Goal: Task Accomplishment & Management: Manage account settings

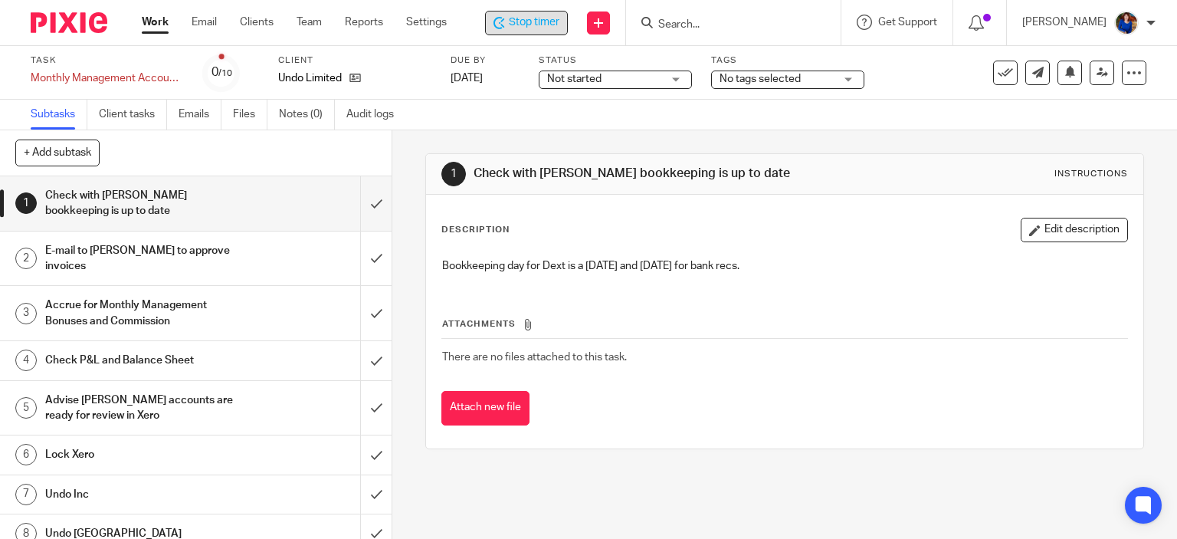
click at [536, 18] on span "Stop timer" at bounding box center [534, 23] width 51 height 16
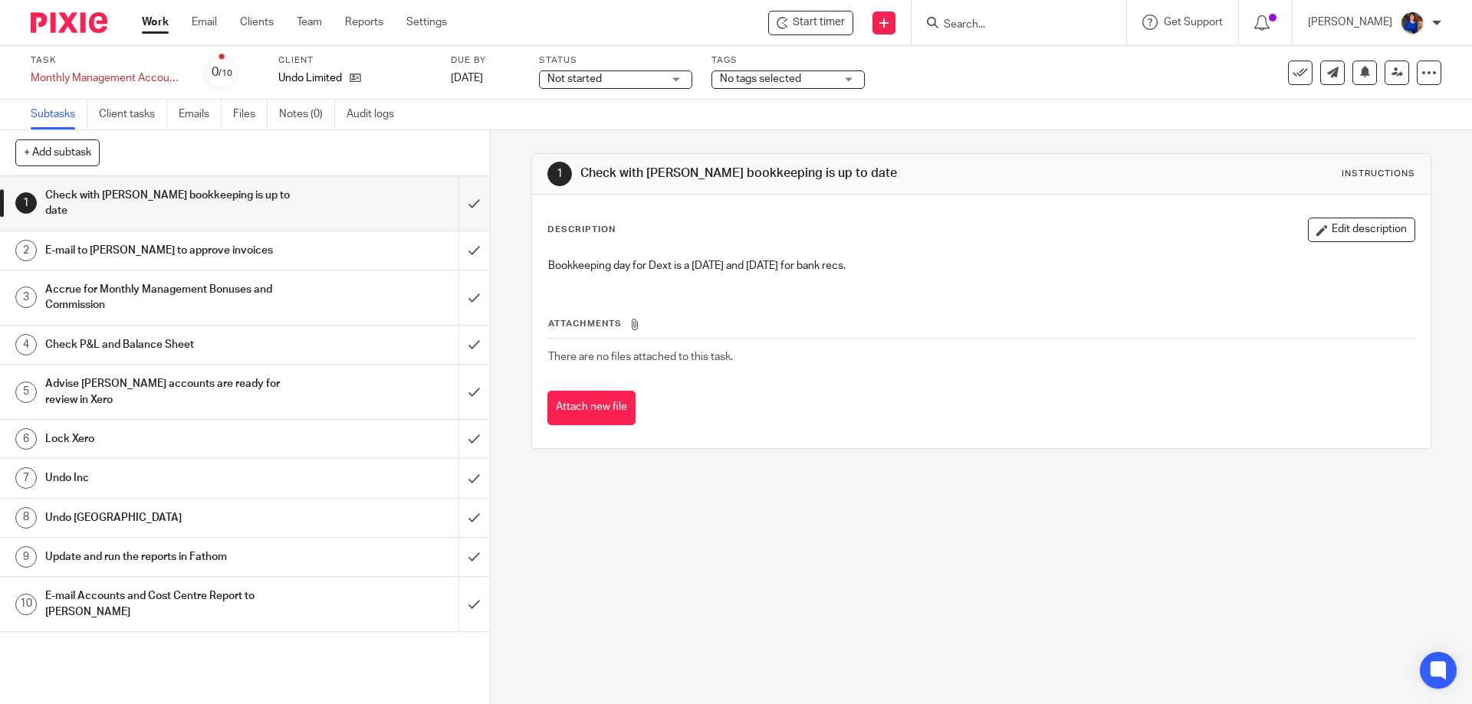
click at [154, 24] on link "Work" at bounding box center [155, 22] width 27 height 15
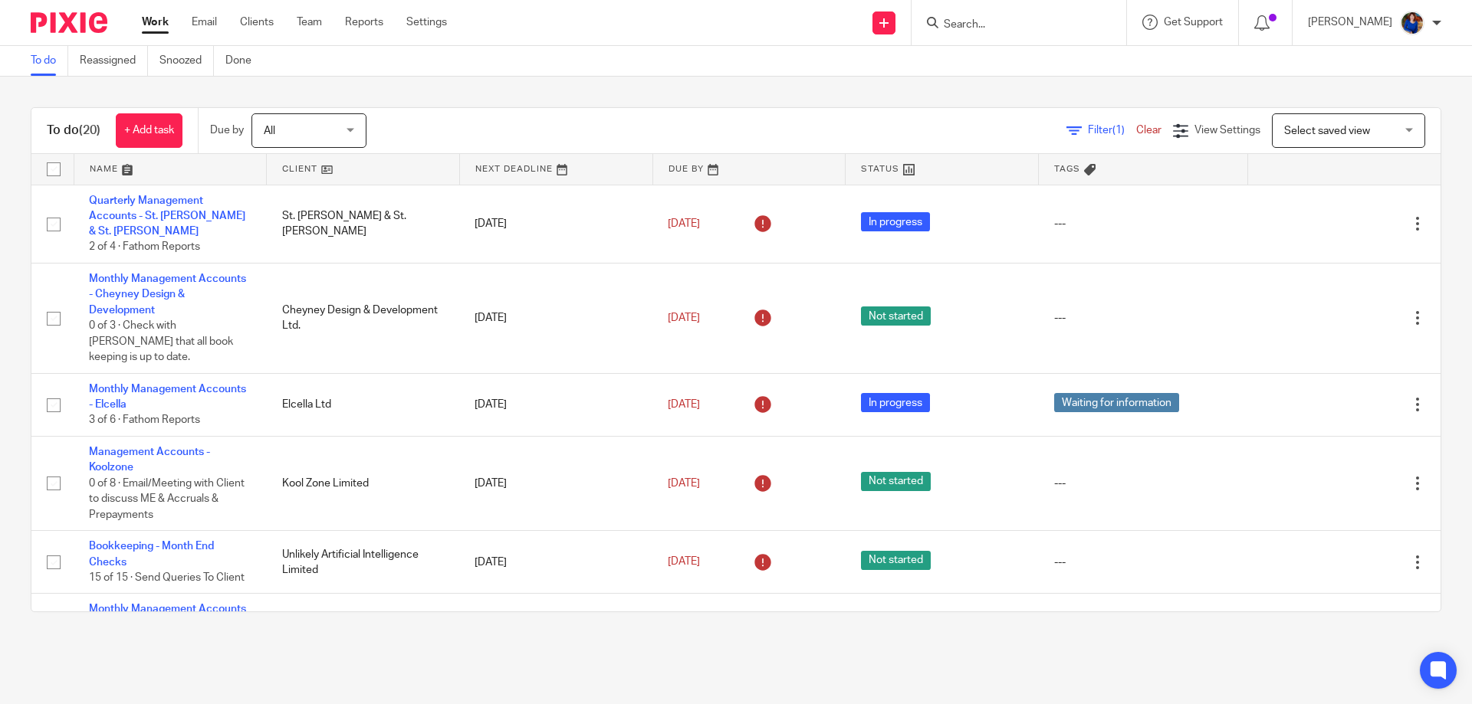
click at [972, 15] on form at bounding box center [1023, 22] width 163 height 19
click at [970, 24] on input "Search" at bounding box center [1011, 25] width 138 height 14
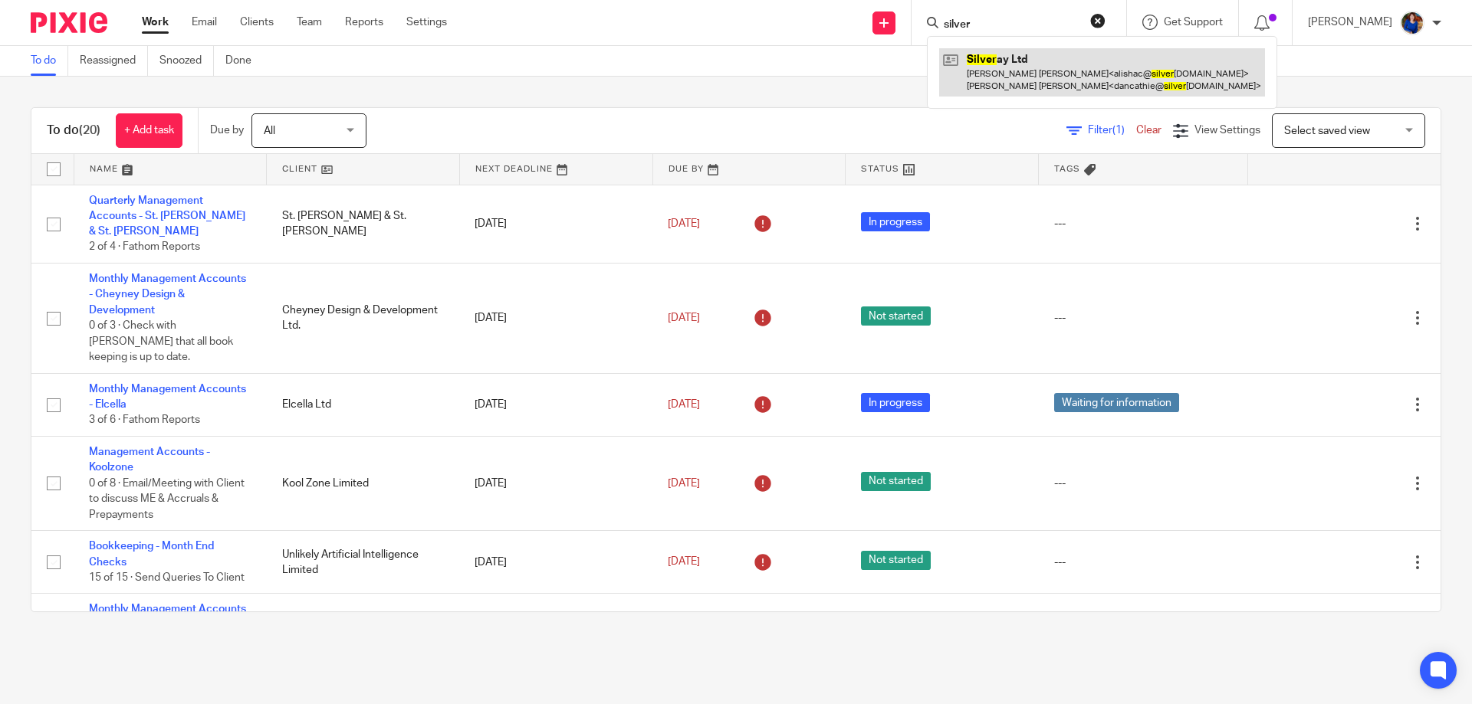
type input "silver"
click at [1040, 74] on link at bounding box center [1102, 72] width 326 height 48
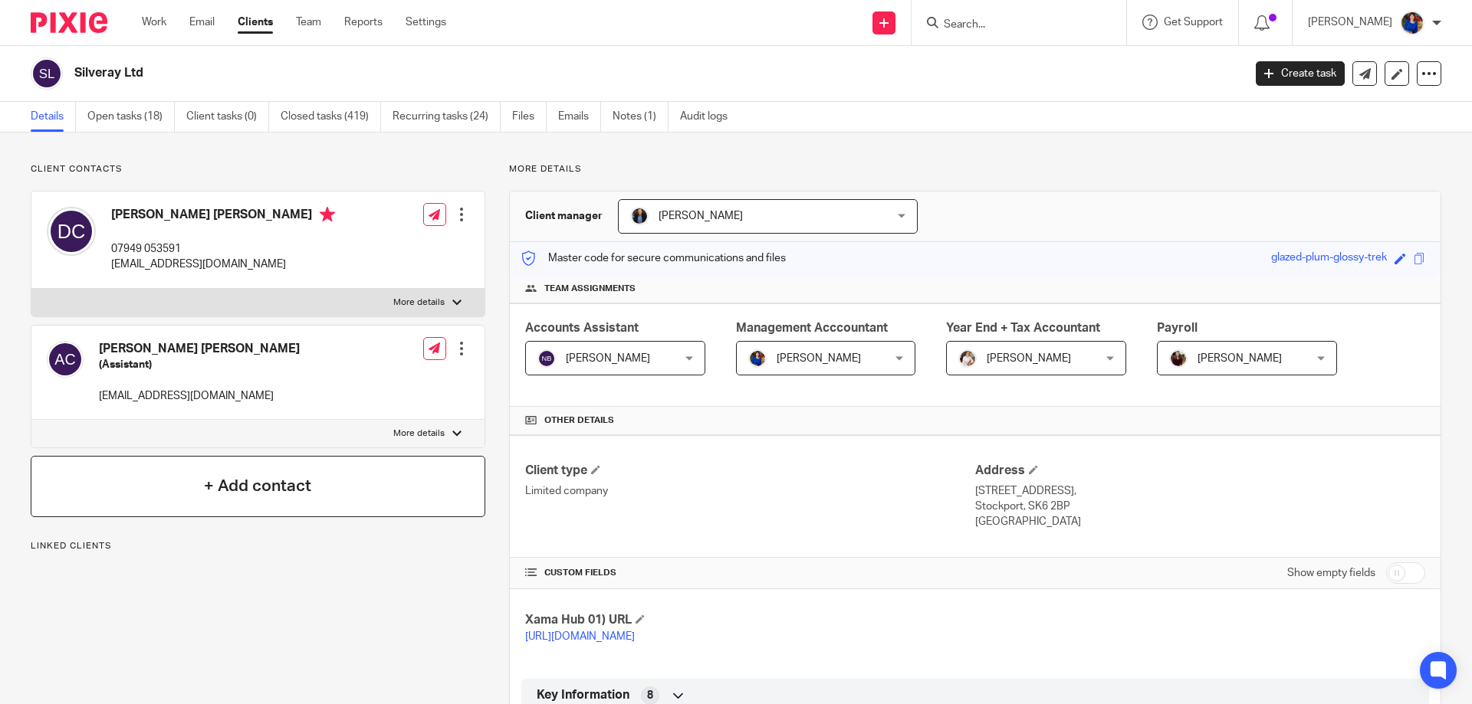
click at [319, 488] on div "+ Add contact" at bounding box center [258, 486] width 455 height 61
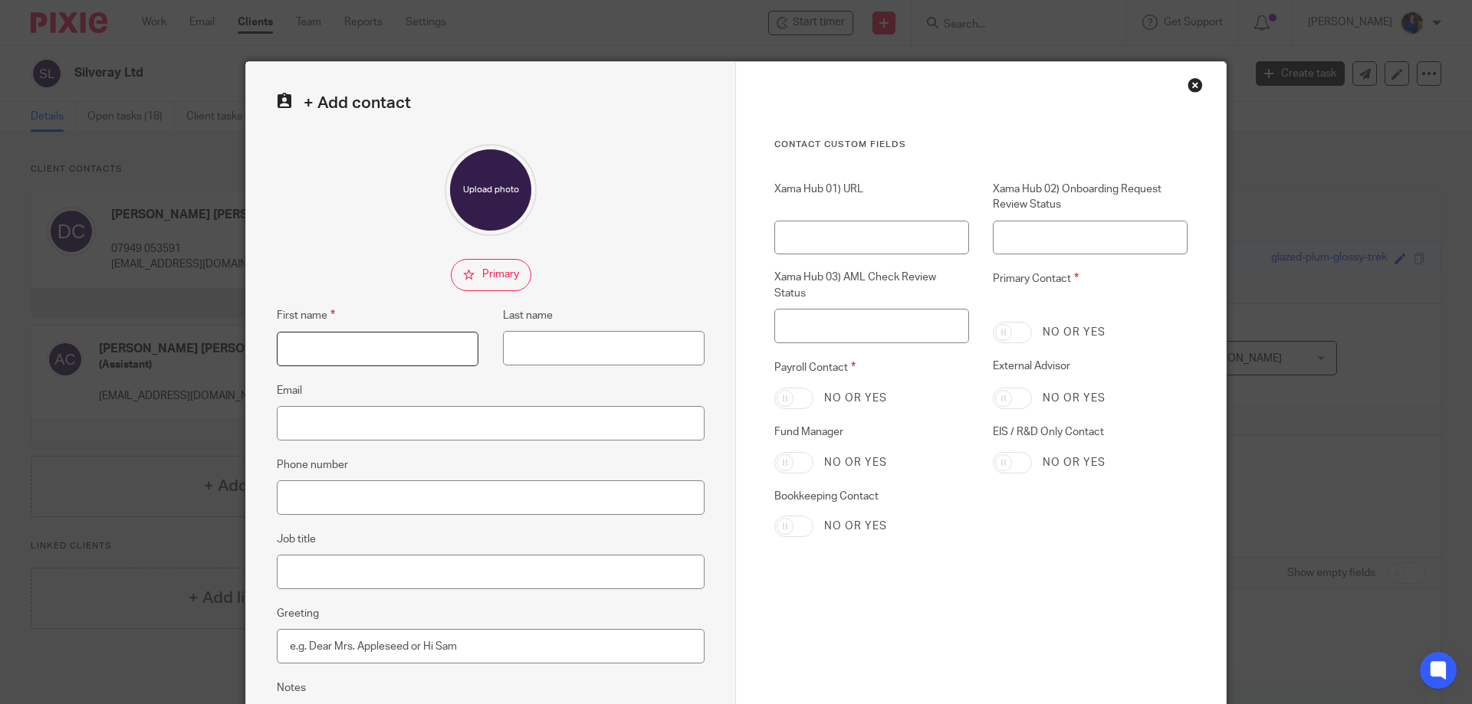
click at [349, 353] on input "First name" at bounding box center [378, 349] width 202 height 34
type input "Julie"
type input "Redfern"
type input "julie."
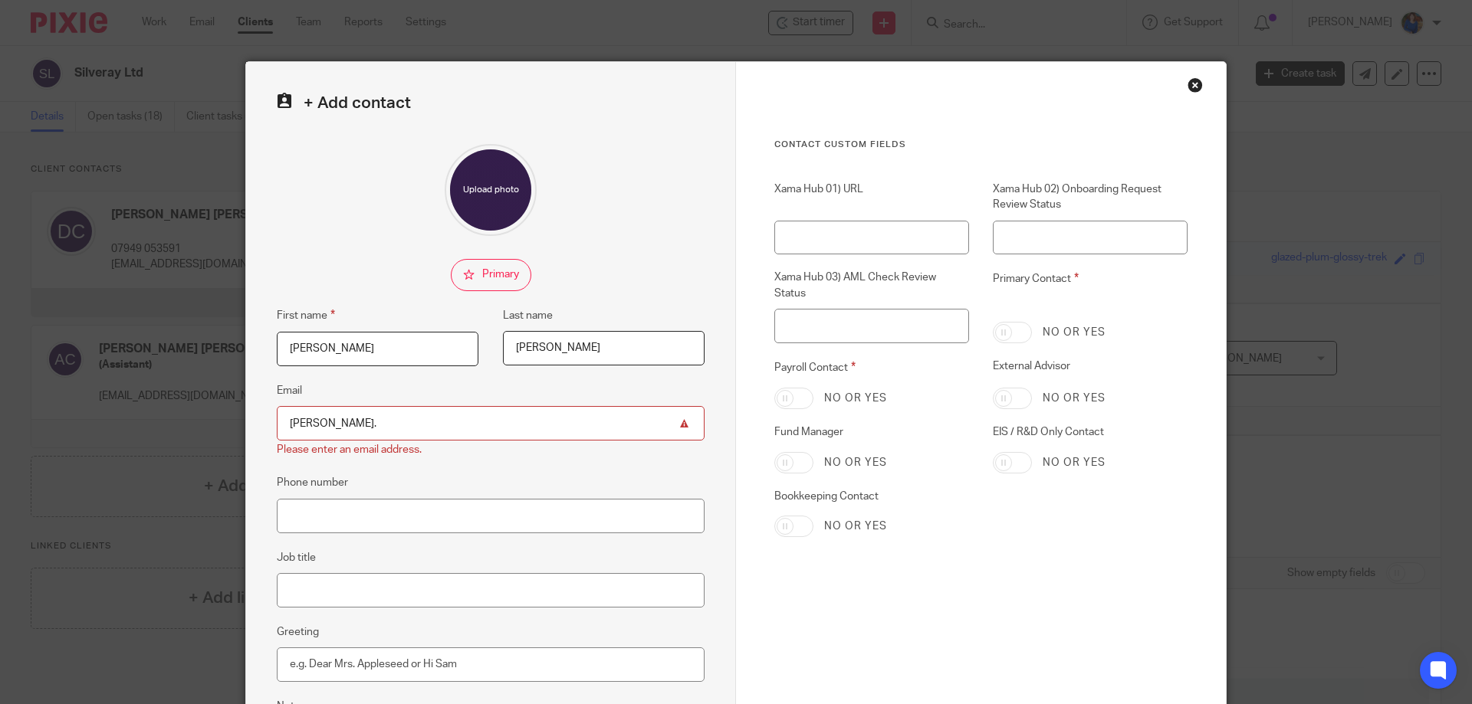
drag, startPoint x: 360, startPoint y: 425, endPoint x: 173, endPoint y: 421, distance: 186.3
click at [174, 421] on div "+ Add contact First name Julie Last name Redfern Email julie. Please enter an e…" at bounding box center [736, 352] width 1472 height 704
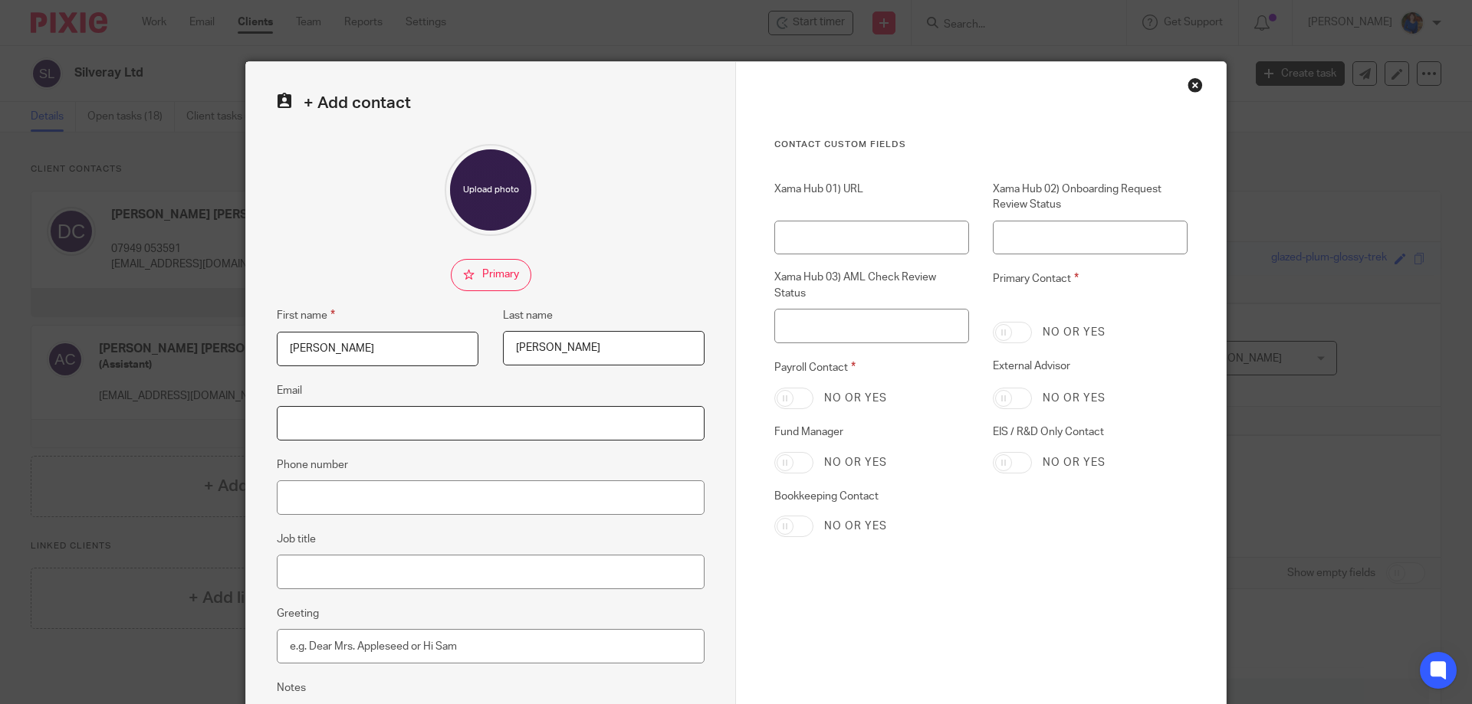
paste input "julie.redfern@silveray.co.uk"
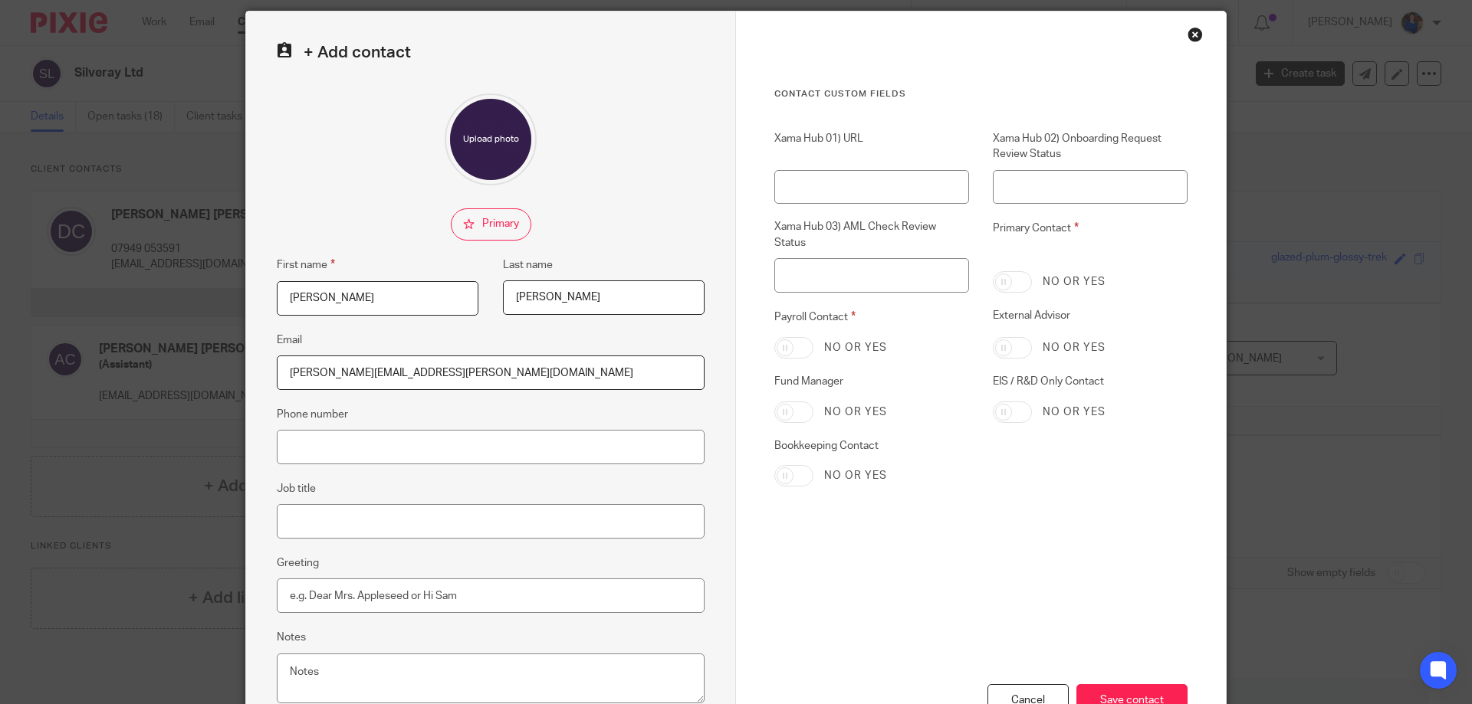
scroll to position [77, 0]
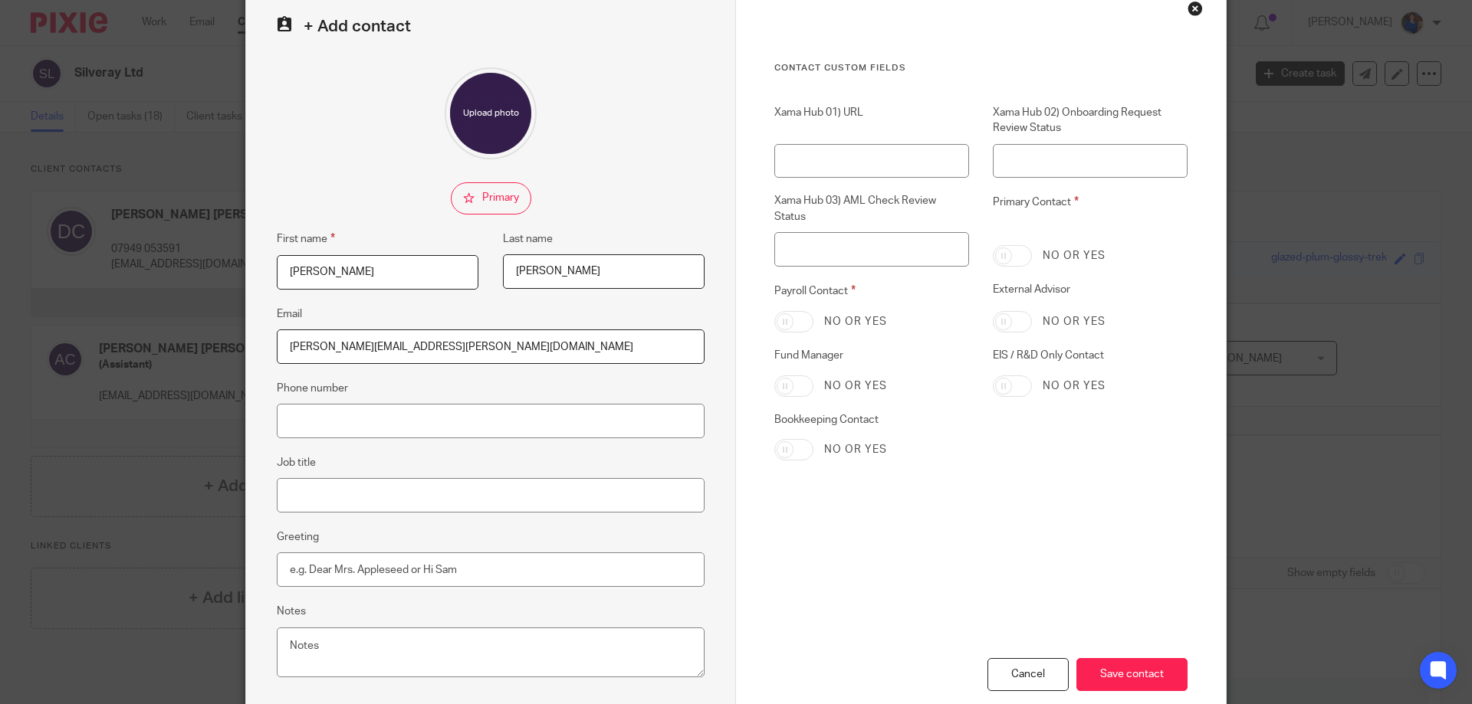
type input "julie.redfern@silveray.co.uk"
click at [358, 498] on input "Job title" at bounding box center [491, 495] width 428 height 34
type input "Fractional CFO"
click at [382, 658] on textarea "Notes" at bounding box center [491, 653] width 428 height 51
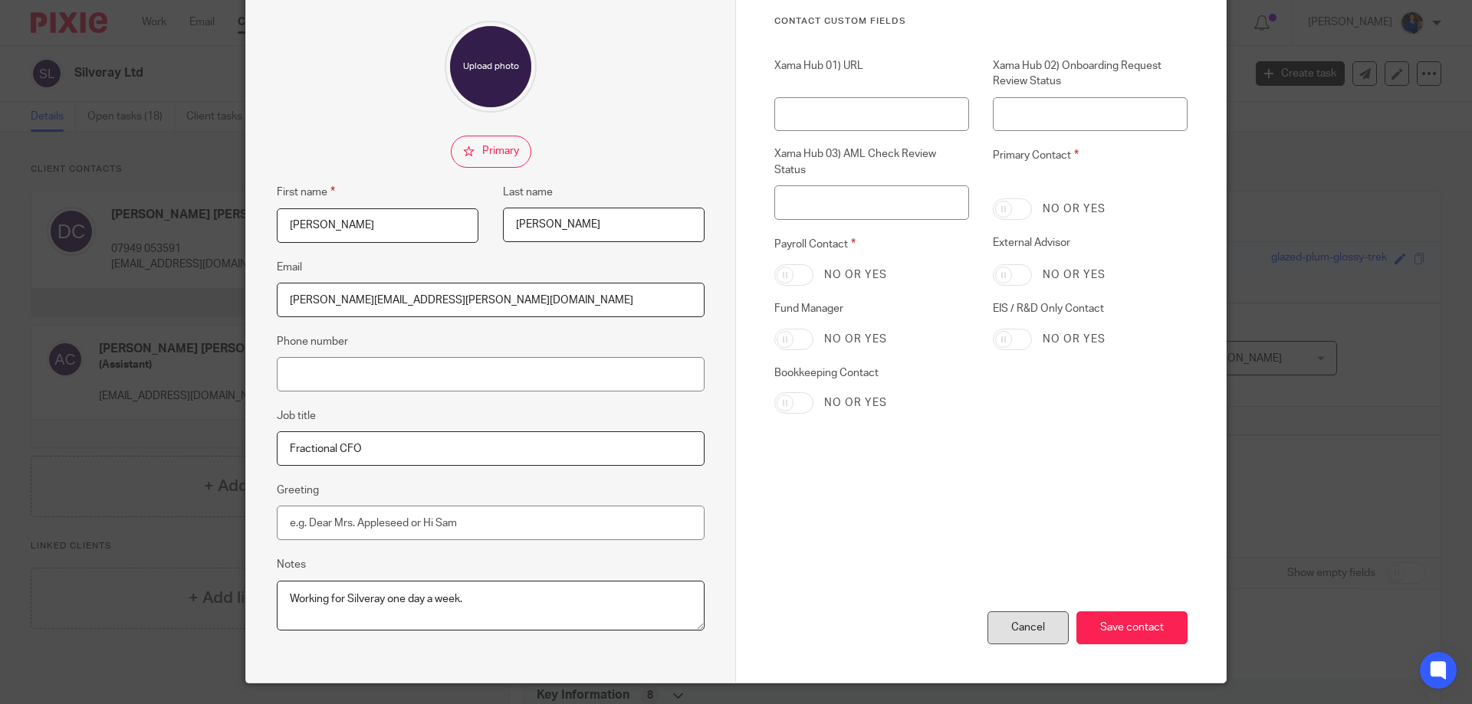
scroll to position [164, 0]
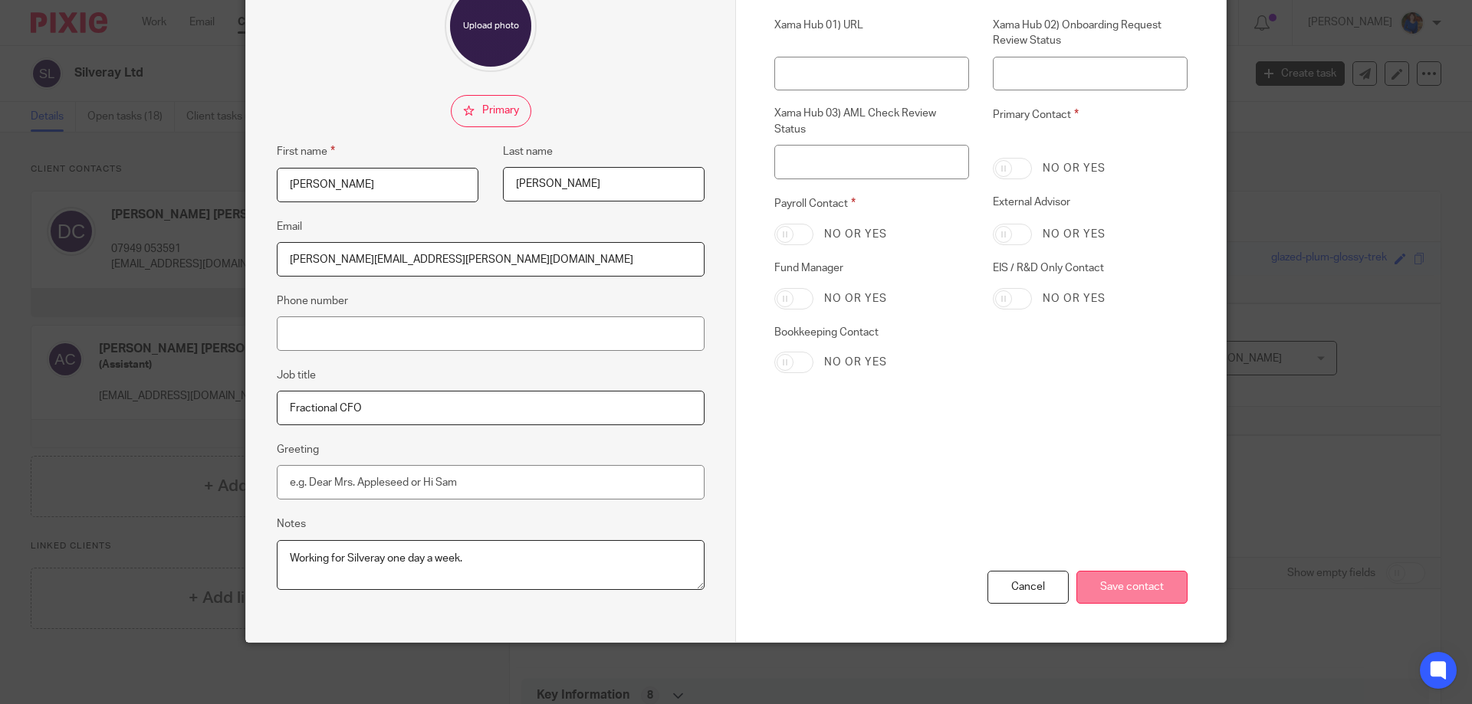
type textarea "Working for Silveray one day a week."
click at [1116, 587] on input "Save contact" at bounding box center [1131, 587] width 111 height 33
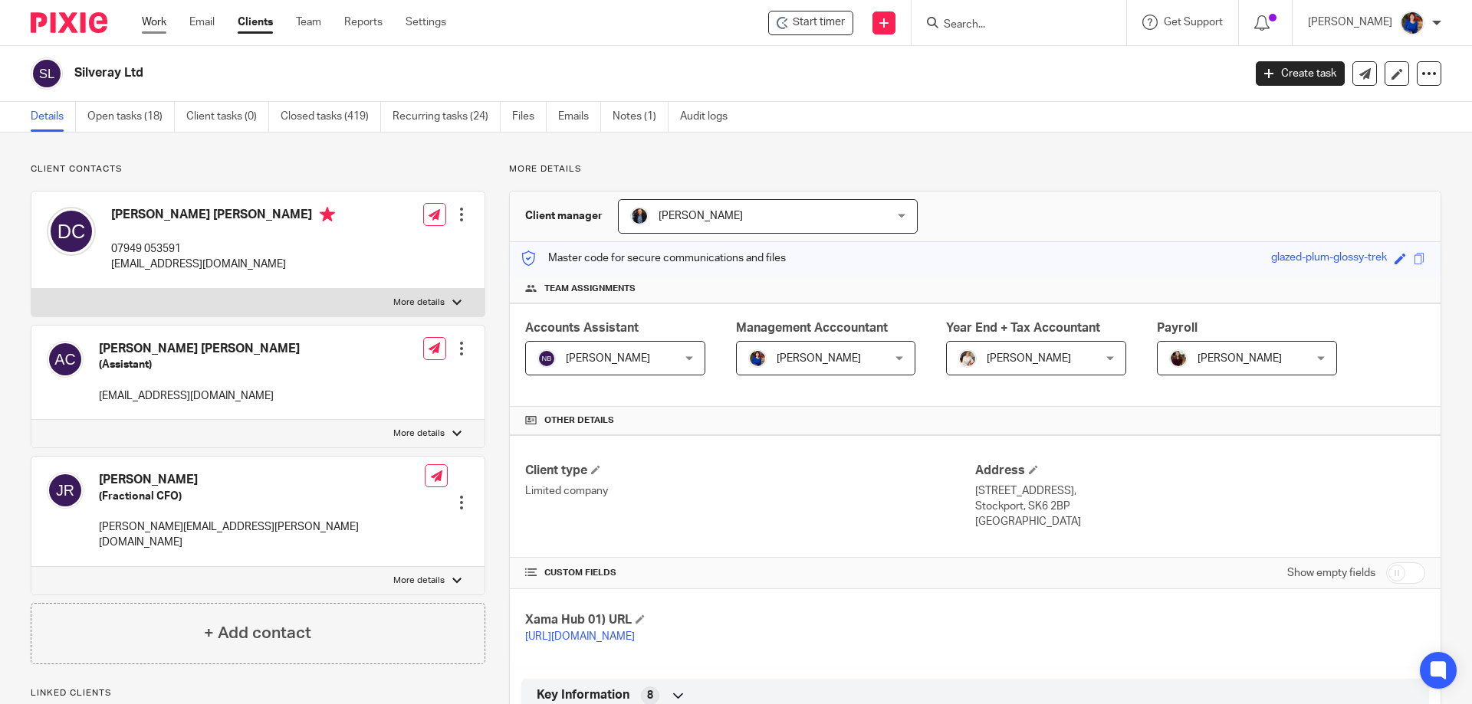
click at [161, 19] on link "Work" at bounding box center [154, 22] width 25 height 15
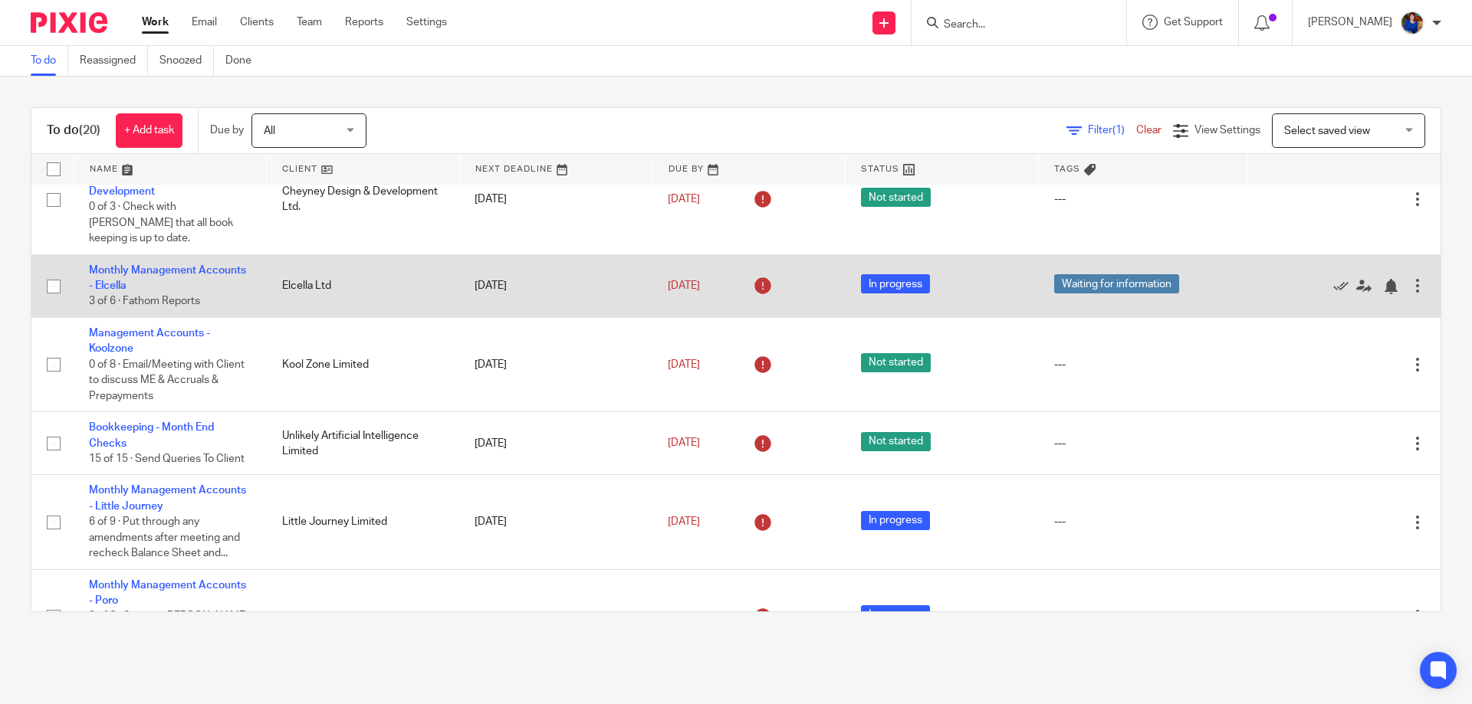
scroll to position [153, 0]
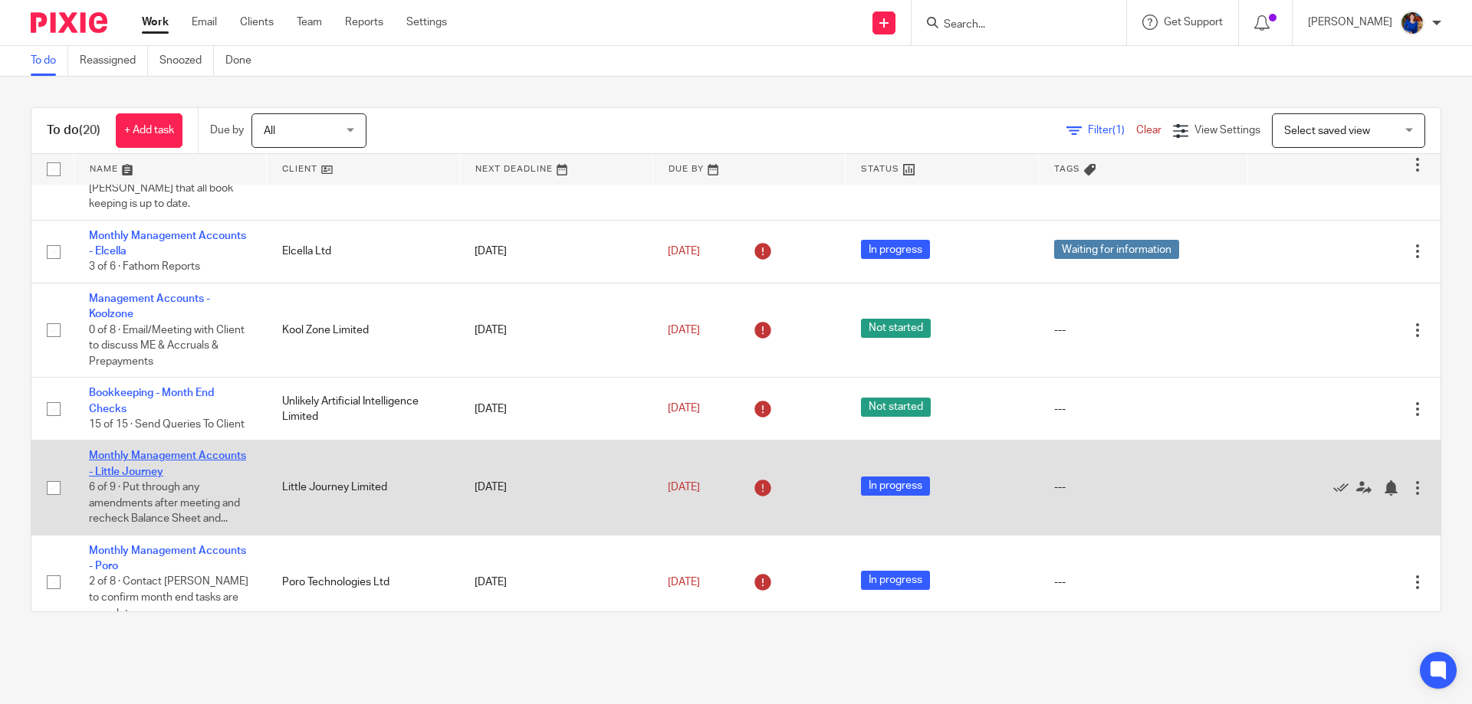
click at [206, 451] on link "Monthly Management Accounts - Little Journey" at bounding box center [167, 464] width 157 height 26
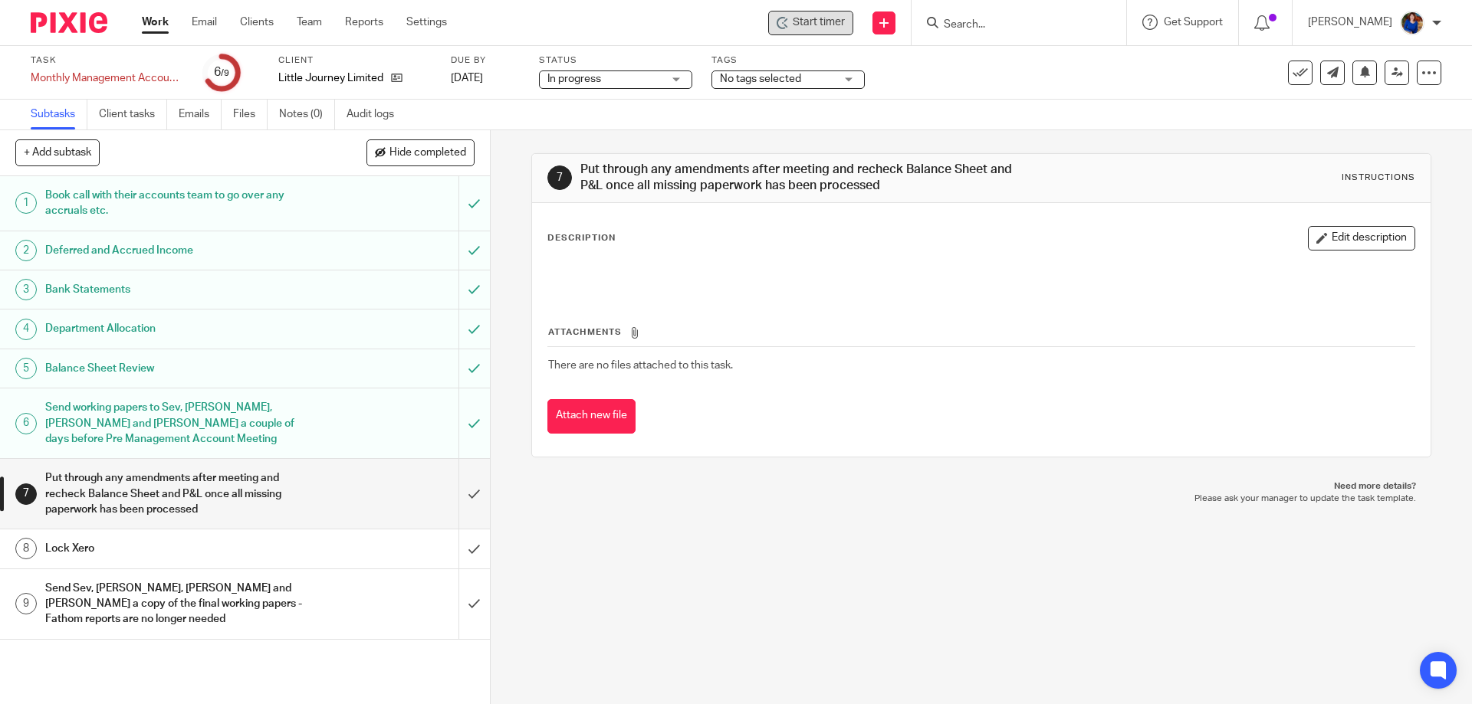
click at [817, 21] on span "Start timer" at bounding box center [819, 23] width 52 height 16
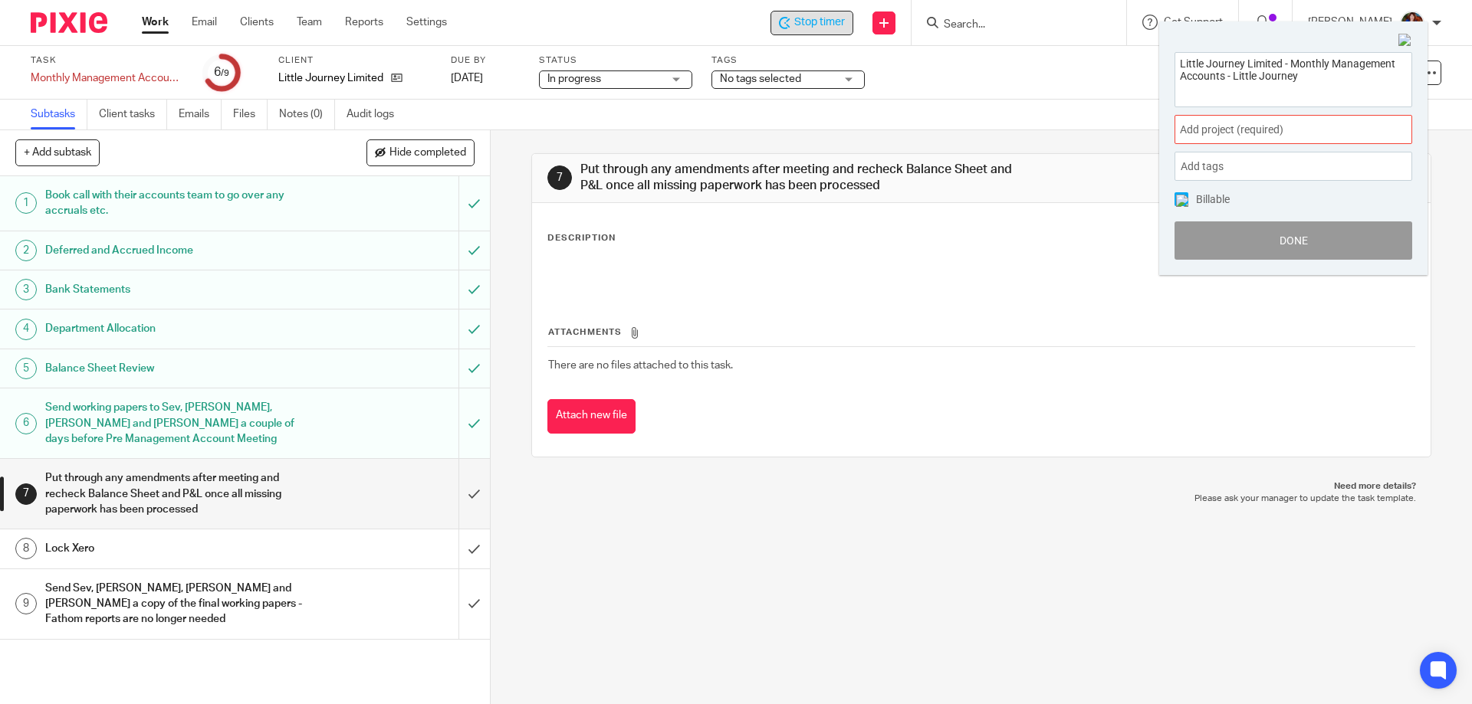
click at [1227, 130] on span "Add project (required) :" at bounding box center [1276, 130] width 193 height 16
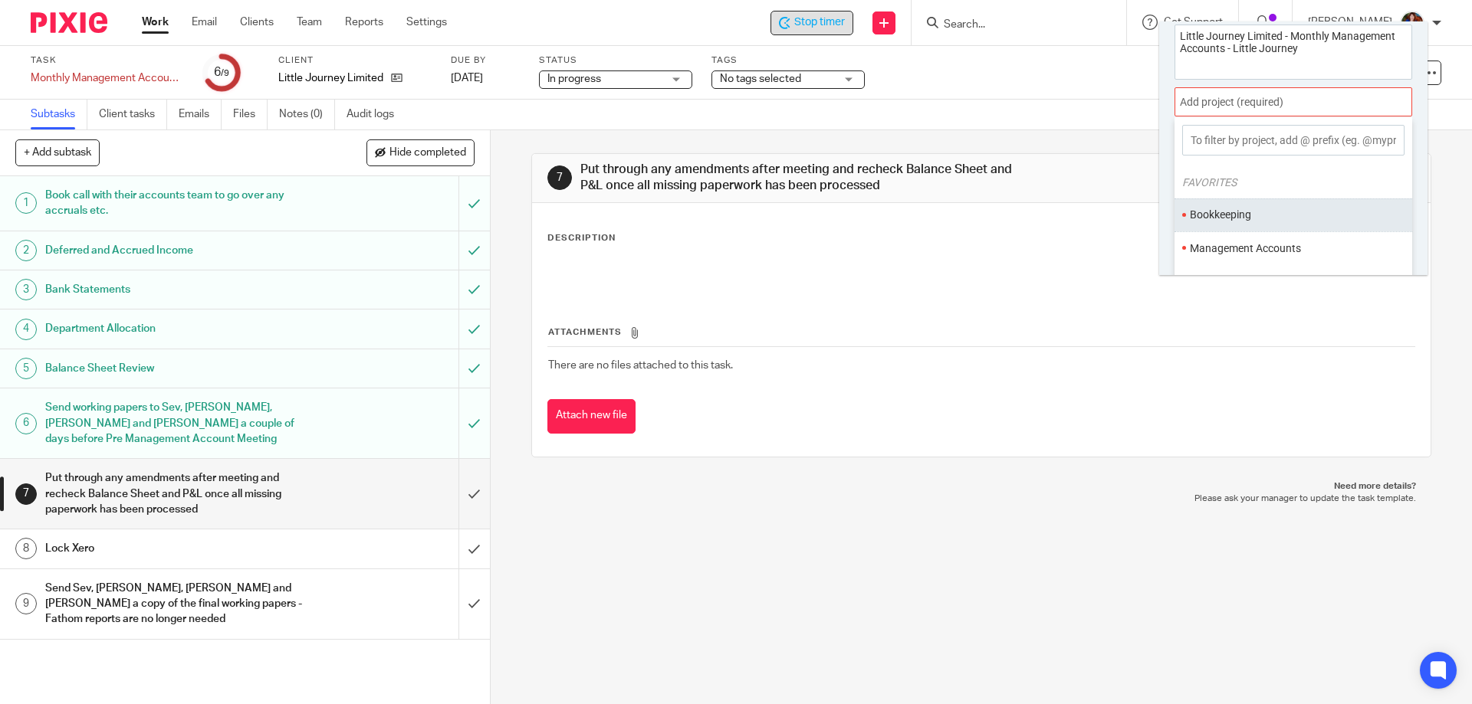
scroll to position [76, 0]
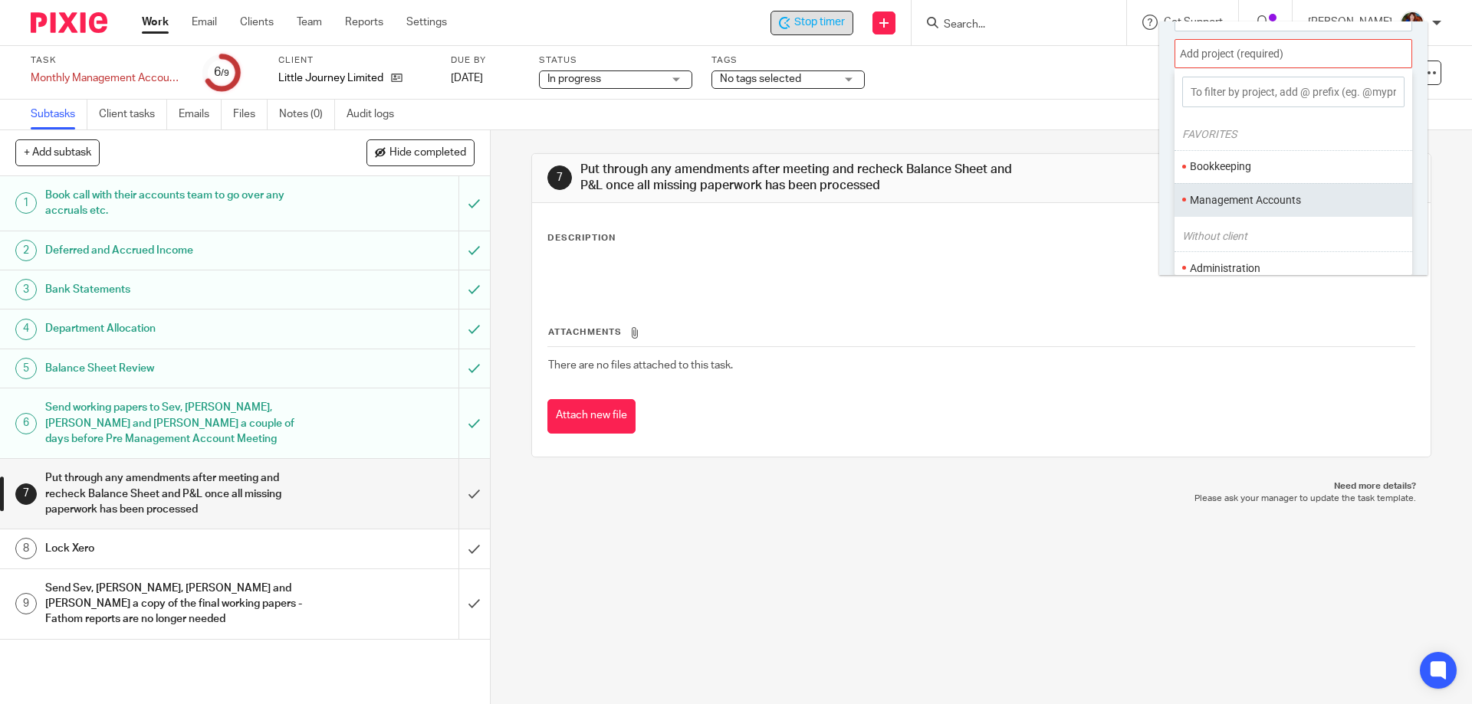
click at [1244, 195] on li "Management Accounts" at bounding box center [1290, 200] width 200 height 16
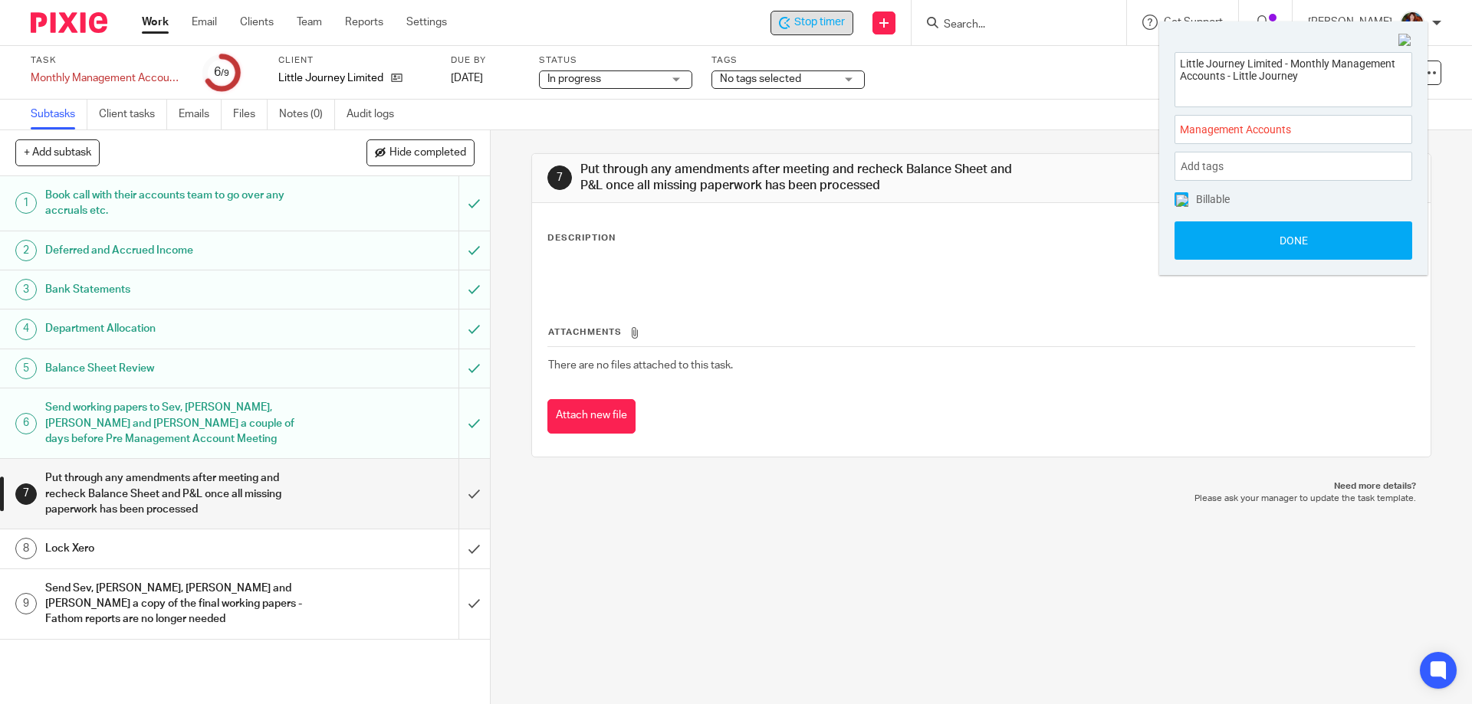
scroll to position [0, 0]
drag, startPoint x: 1183, startPoint y: 198, endPoint x: 1193, endPoint y: 219, distance: 23.7
click at [1182, 198] on img at bounding box center [1182, 201] width 12 height 12
click at [1197, 241] on button "Done" at bounding box center [1293, 241] width 238 height 38
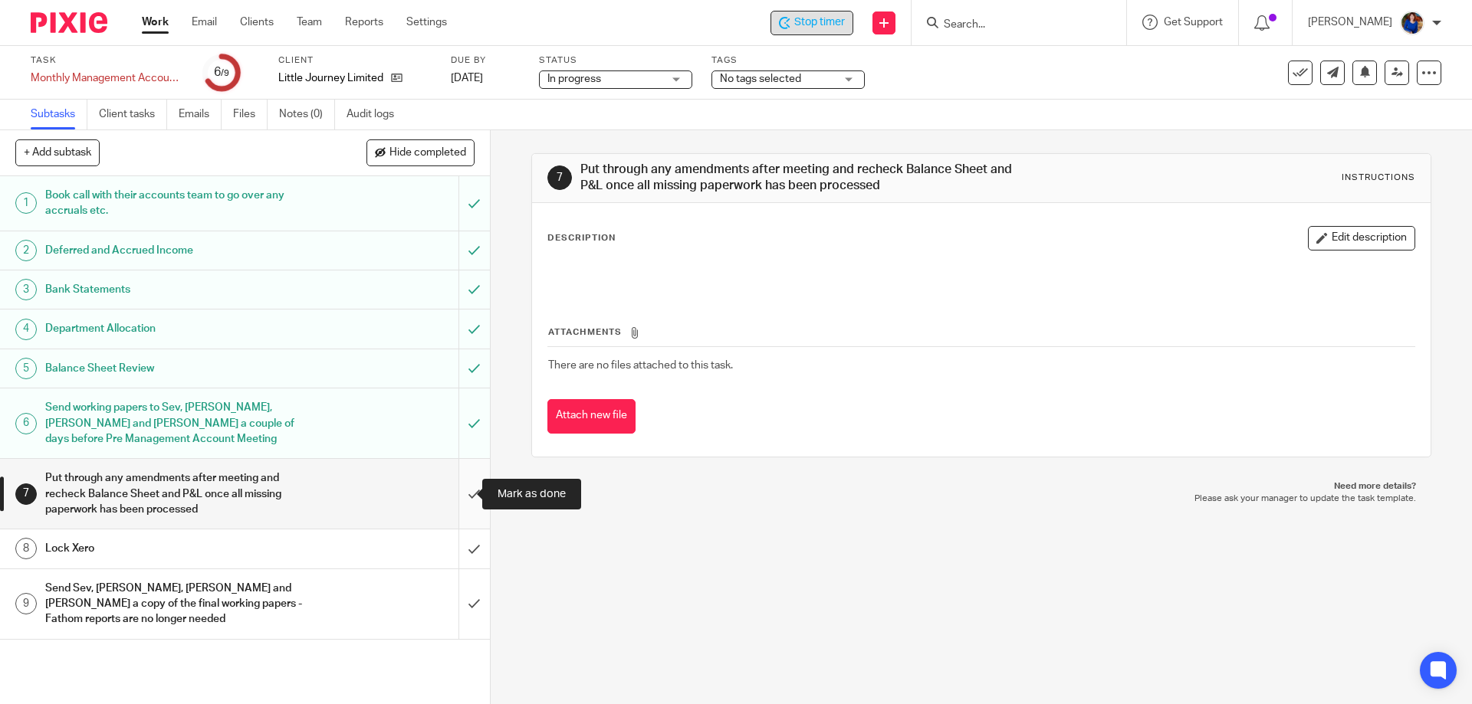
click at [457, 491] on input "submit" at bounding box center [245, 494] width 490 height 70
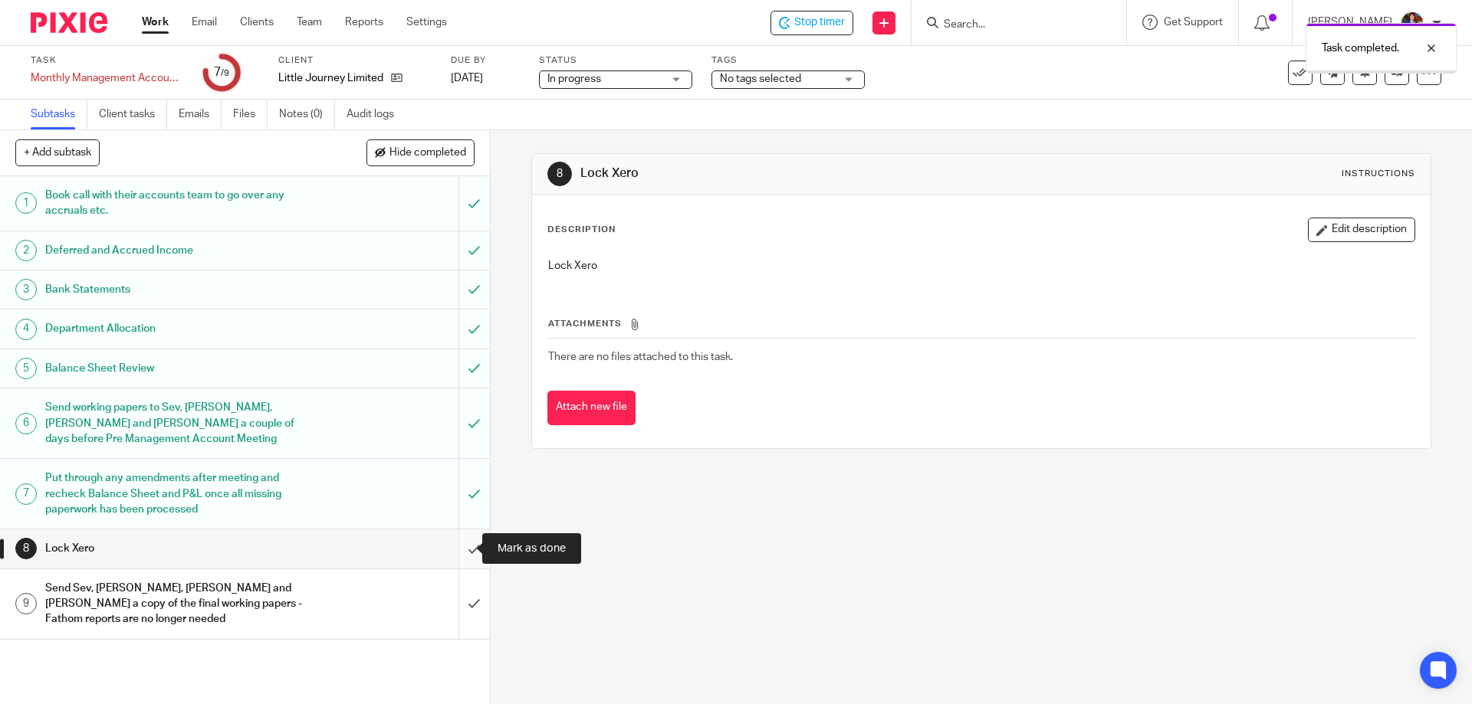
click at [457, 544] on input "submit" at bounding box center [245, 549] width 490 height 38
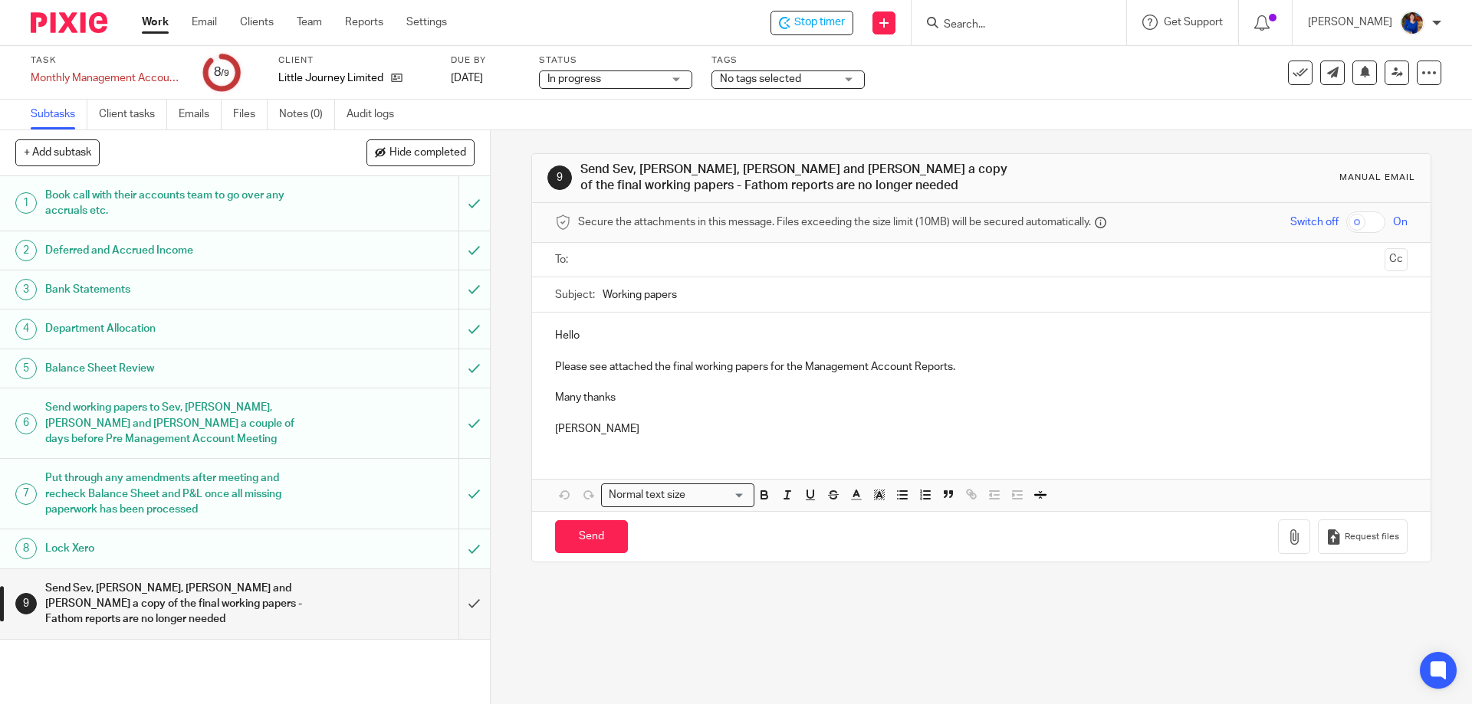
click at [606, 250] on ul at bounding box center [982, 260] width 804 height 25
click at [605, 254] on input "text" at bounding box center [980, 260] width 794 height 18
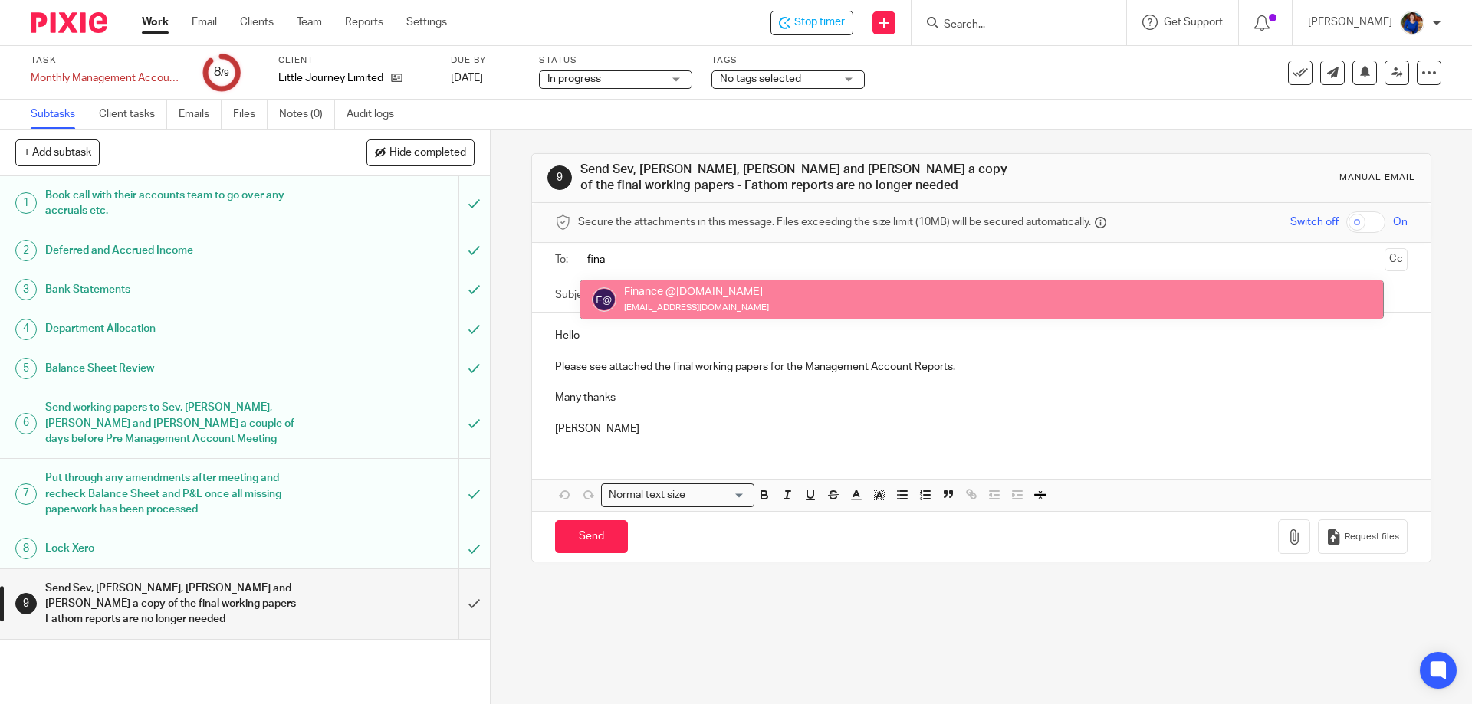
type input "fina"
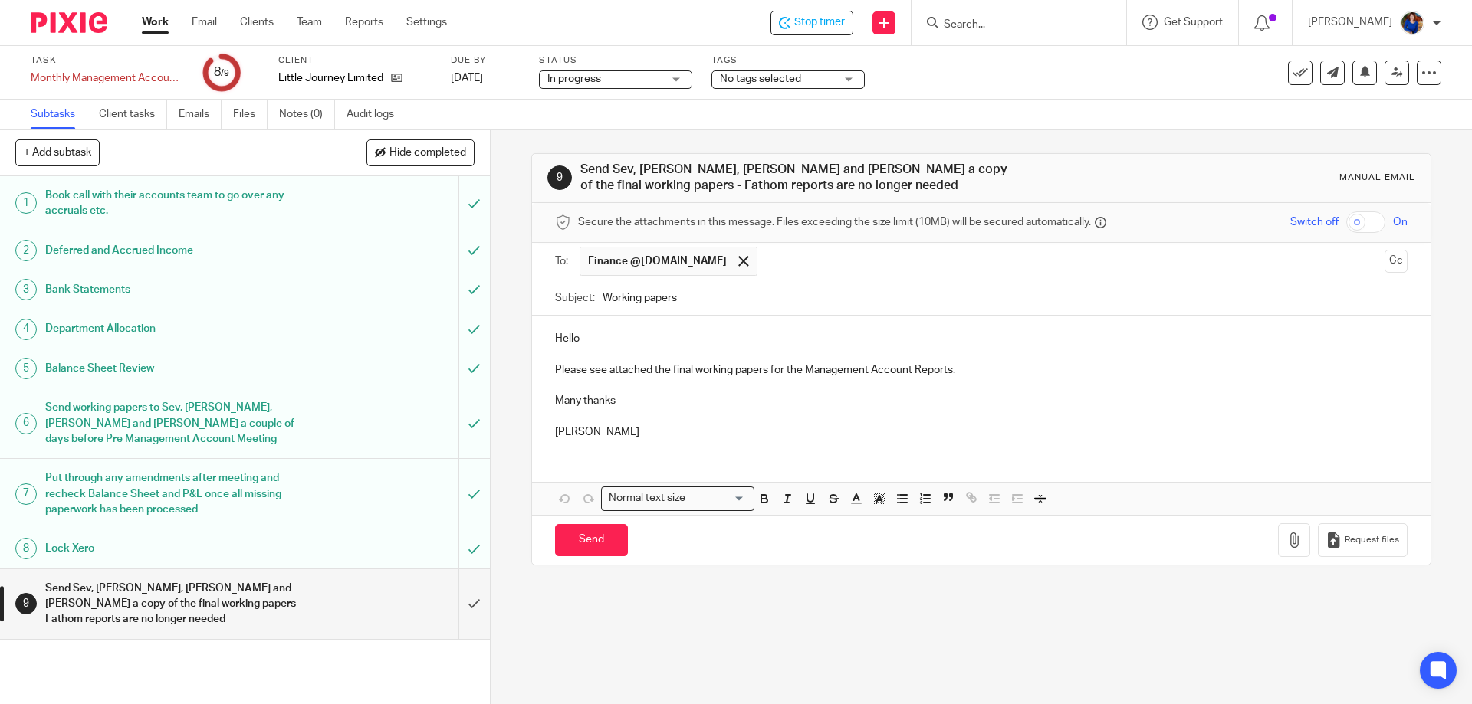
click at [791, 269] on input "text" at bounding box center [1071, 262] width 613 height 30
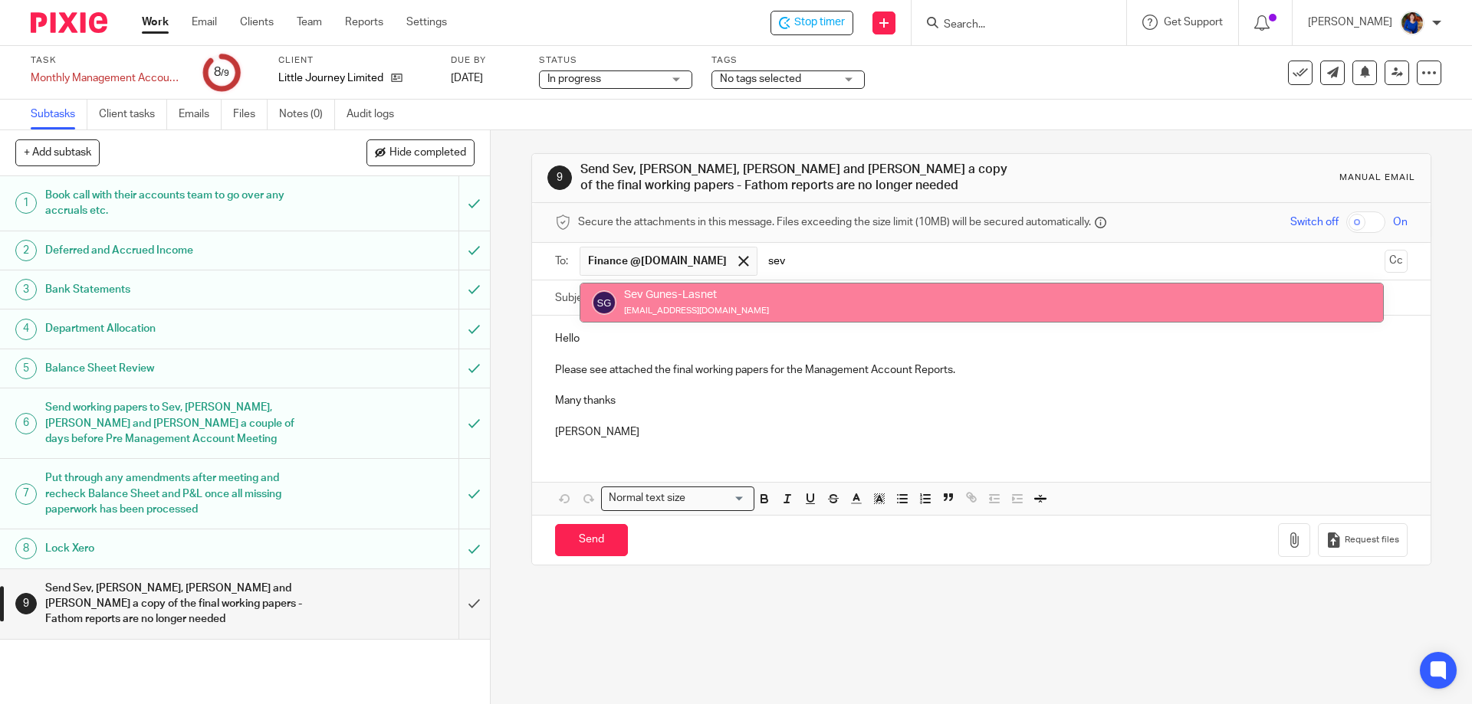
type input "sev"
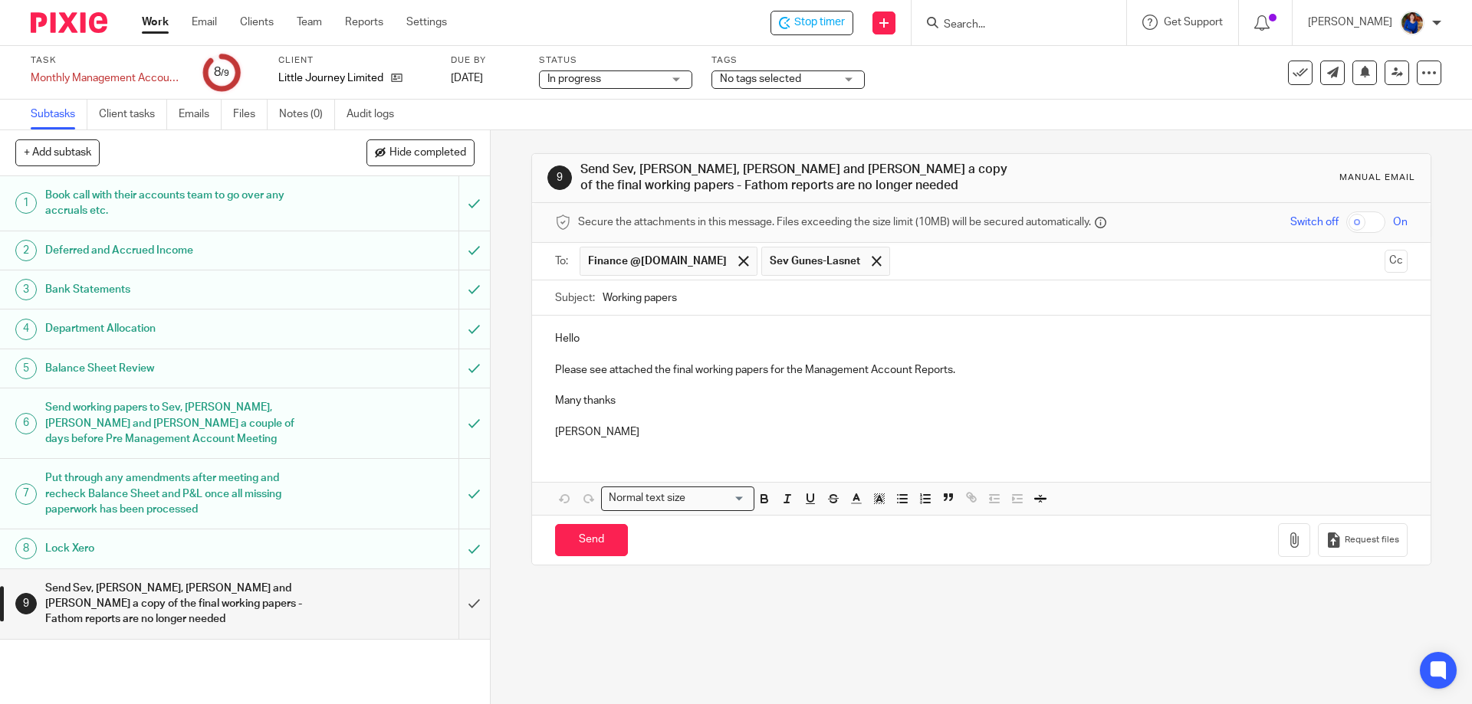
click at [615, 342] on p "Hello" at bounding box center [981, 338] width 852 height 15
click at [976, 373] on p "Please see attached the final working papers for the Management Account Reports." at bounding box center [981, 370] width 852 height 15
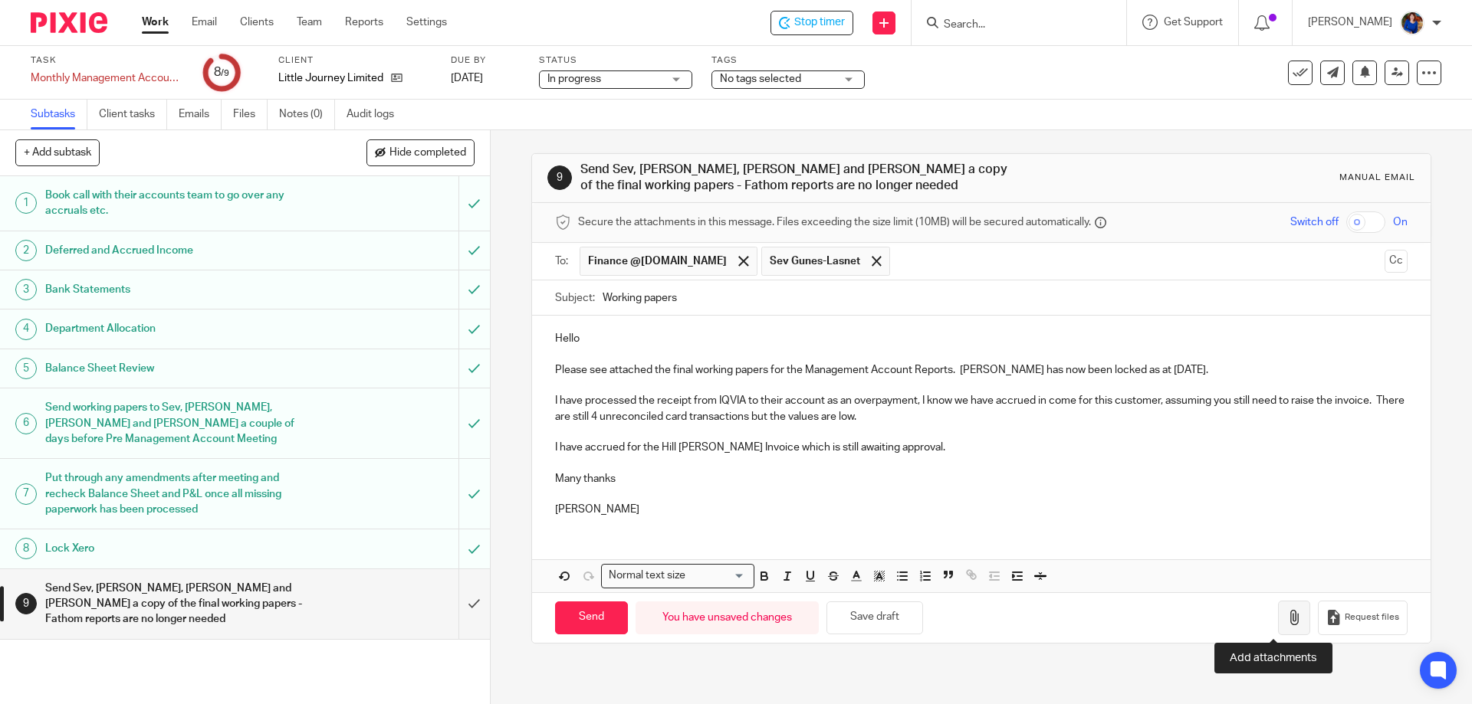
click at [1286, 616] on icon "button" at bounding box center [1293, 617] width 15 height 15
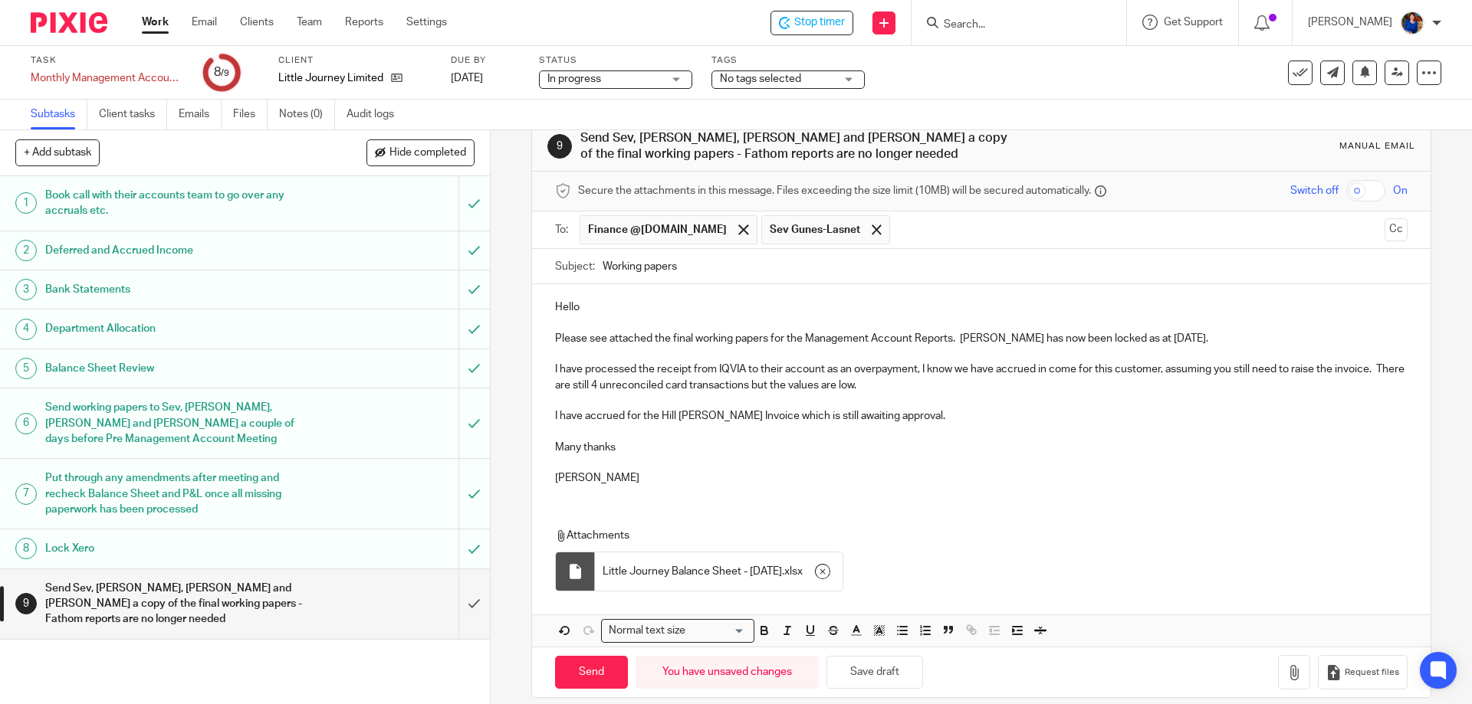
scroll to position [48, 0]
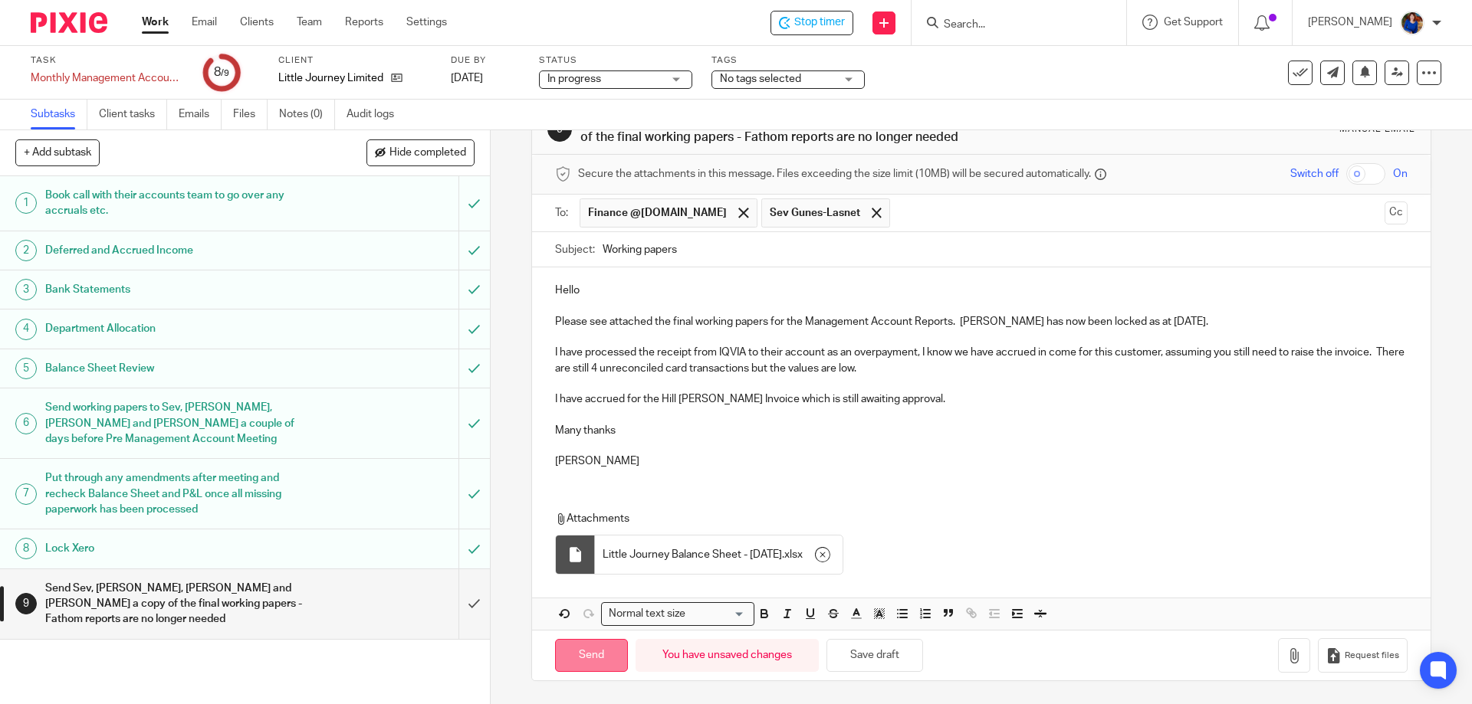
click at [592, 655] on input "Send" at bounding box center [591, 655] width 73 height 33
type input "Sent"
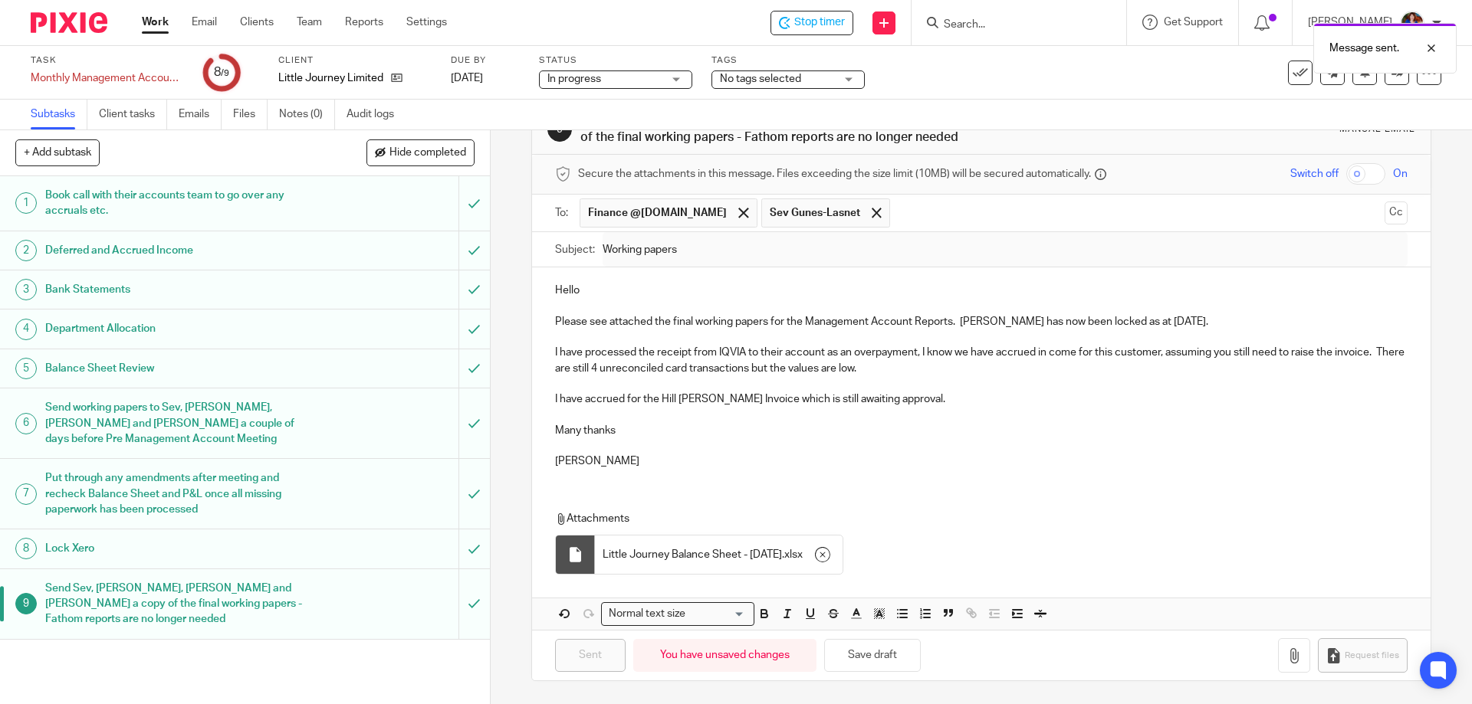
click at [823, 20] on div "Message sent." at bounding box center [1096, 44] width 721 height 58
click at [833, 25] on span "Stop timer" at bounding box center [819, 23] width 51 height 16
click at [976, 21] on input "Search" at bounding box center [1011, 25] width 138 height 14
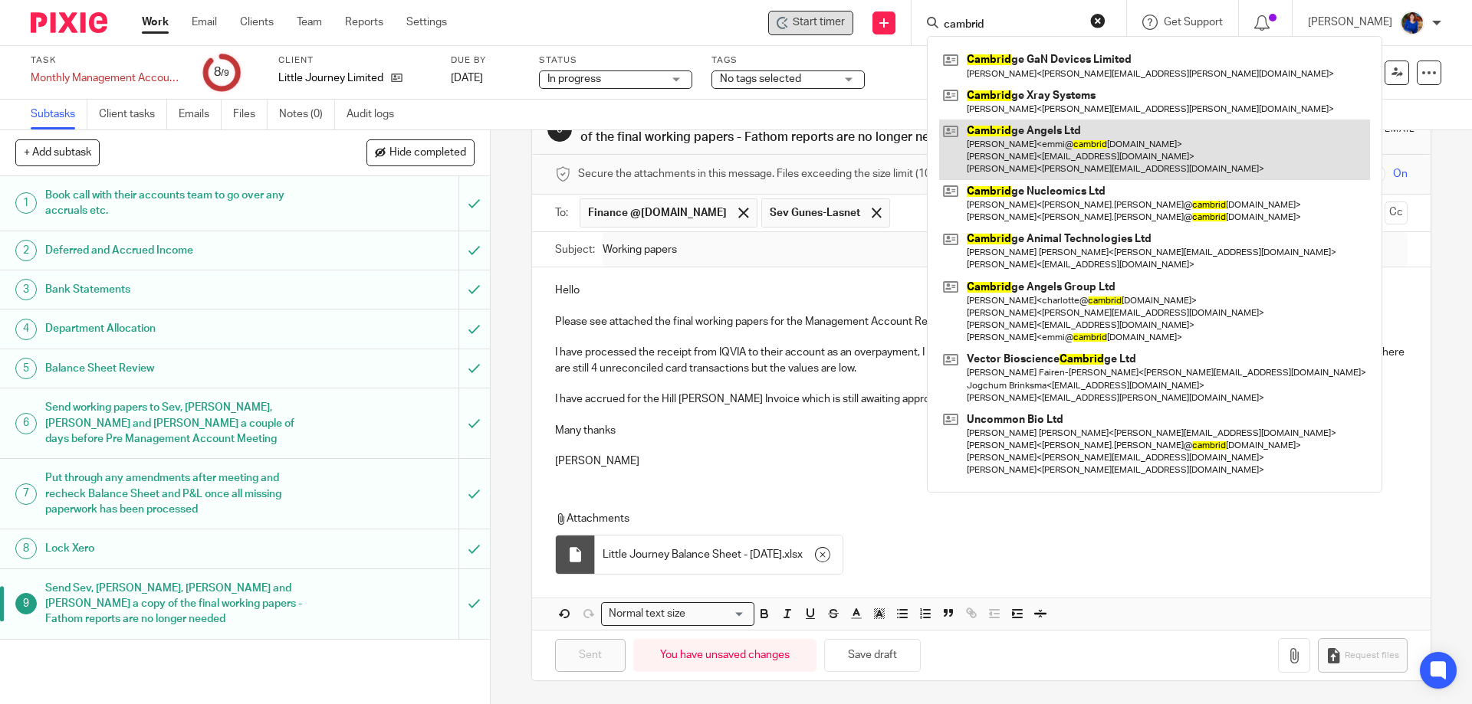
type input "cambrid"
click at [1013, 135] on link at bounding box center [1154, 150] width 431 height 61
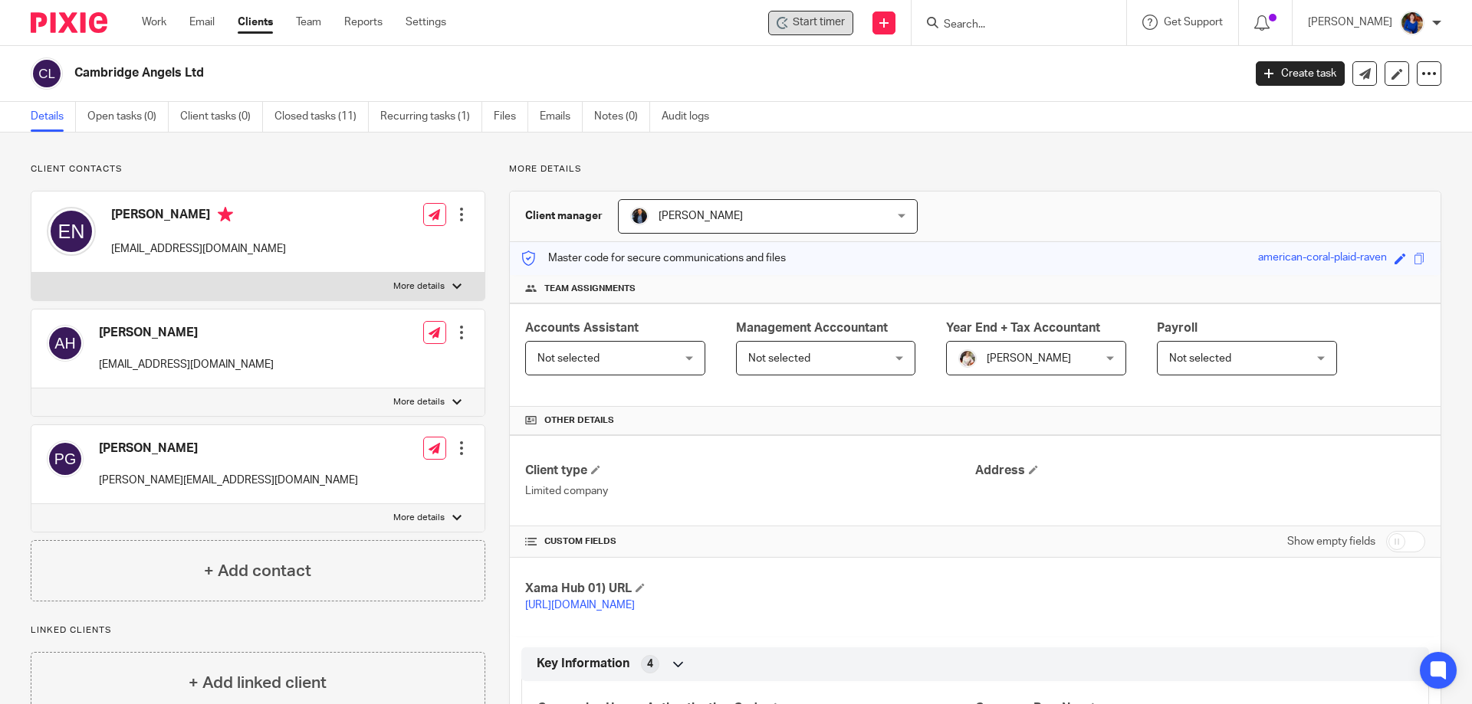
click at [811, 25] on span "Start timer" at bounding box center [819, 23] width 52 height 16
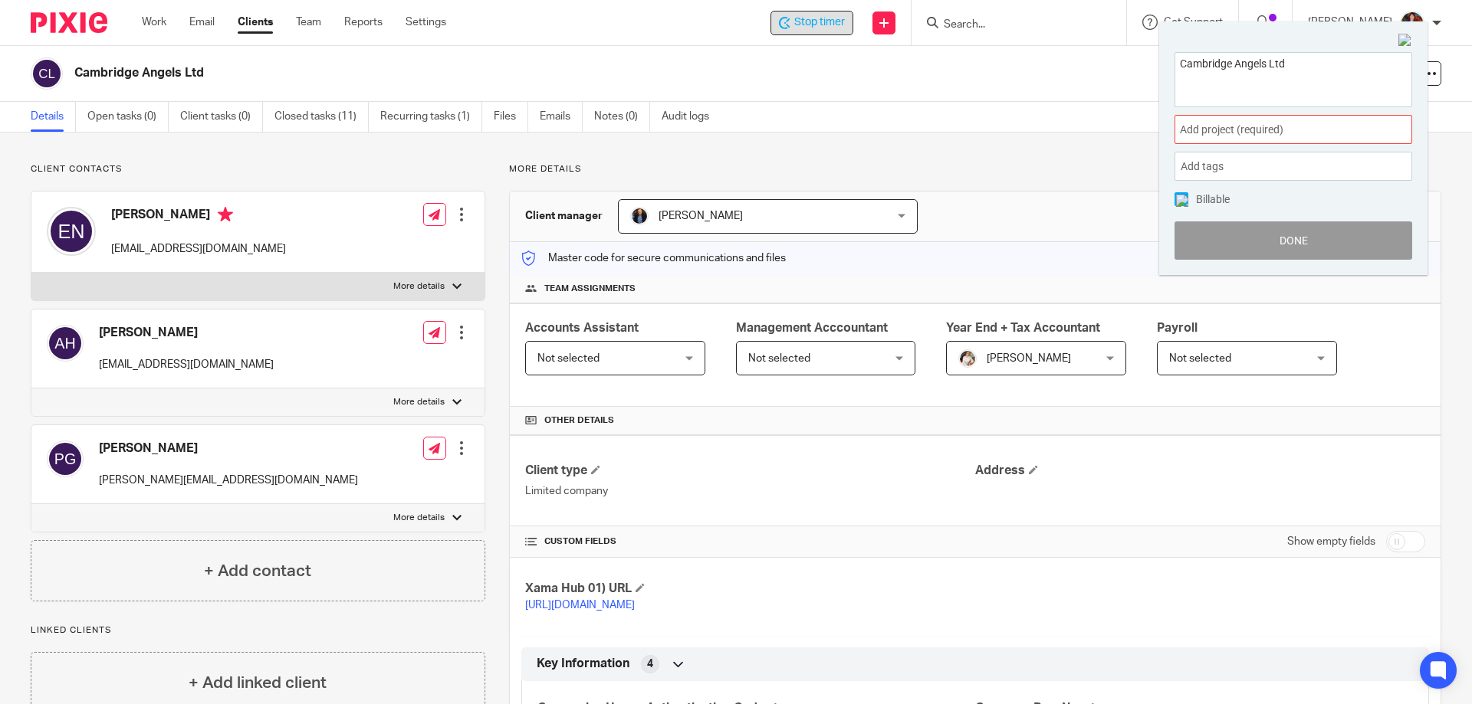
click at [1235, 127] on span "Add project (required) :" at bounding box center [1276, 130] width 193 height 16
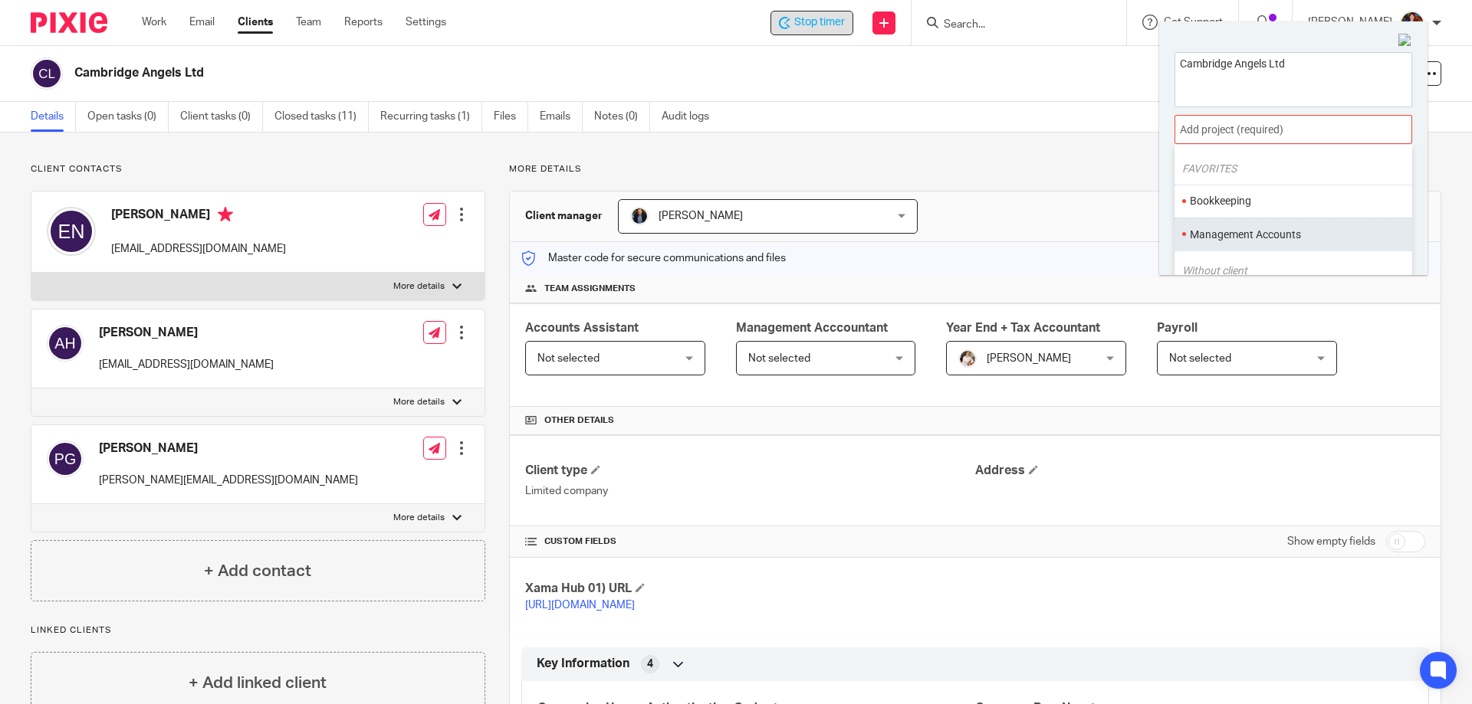
scroll to position [77, 0]
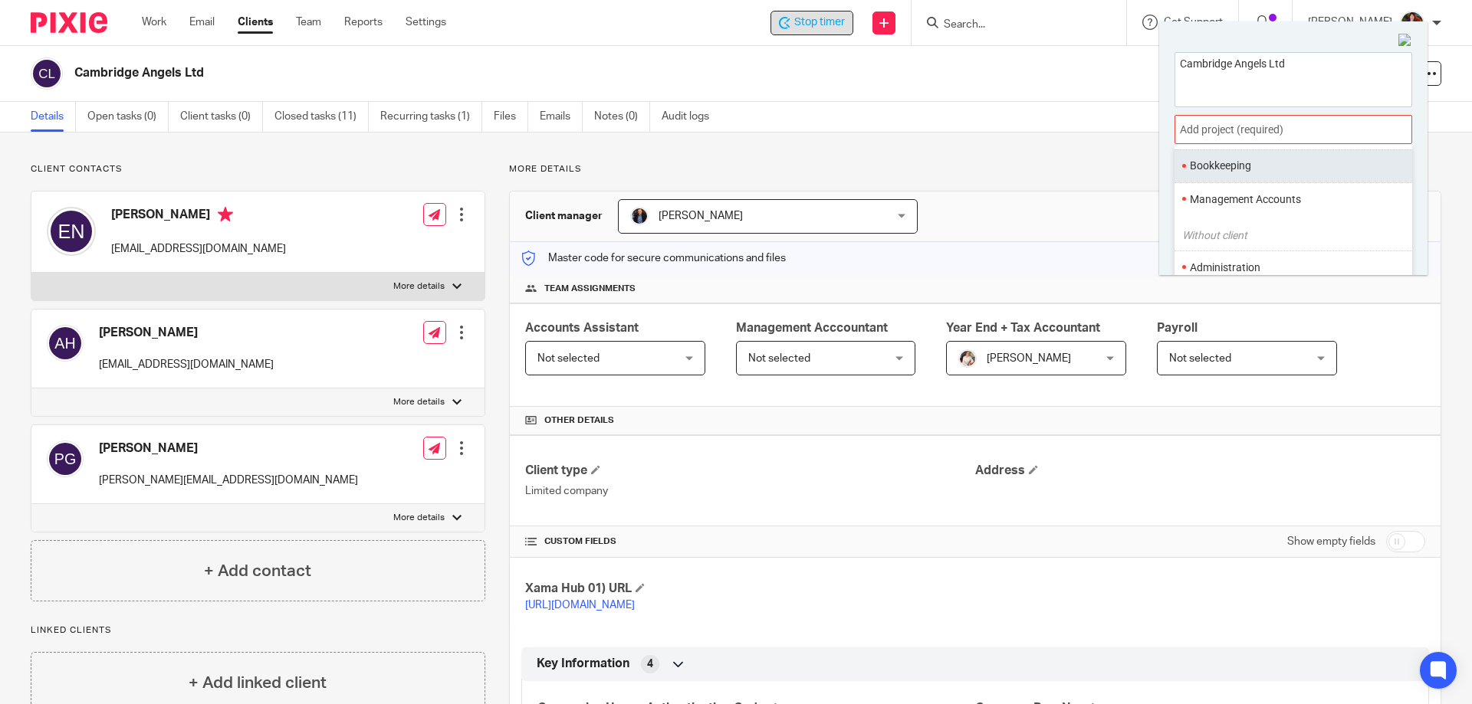
click at [1237, 163] on li "Bookkeeping" at bounding box center [1290, 166] width 200 height 16
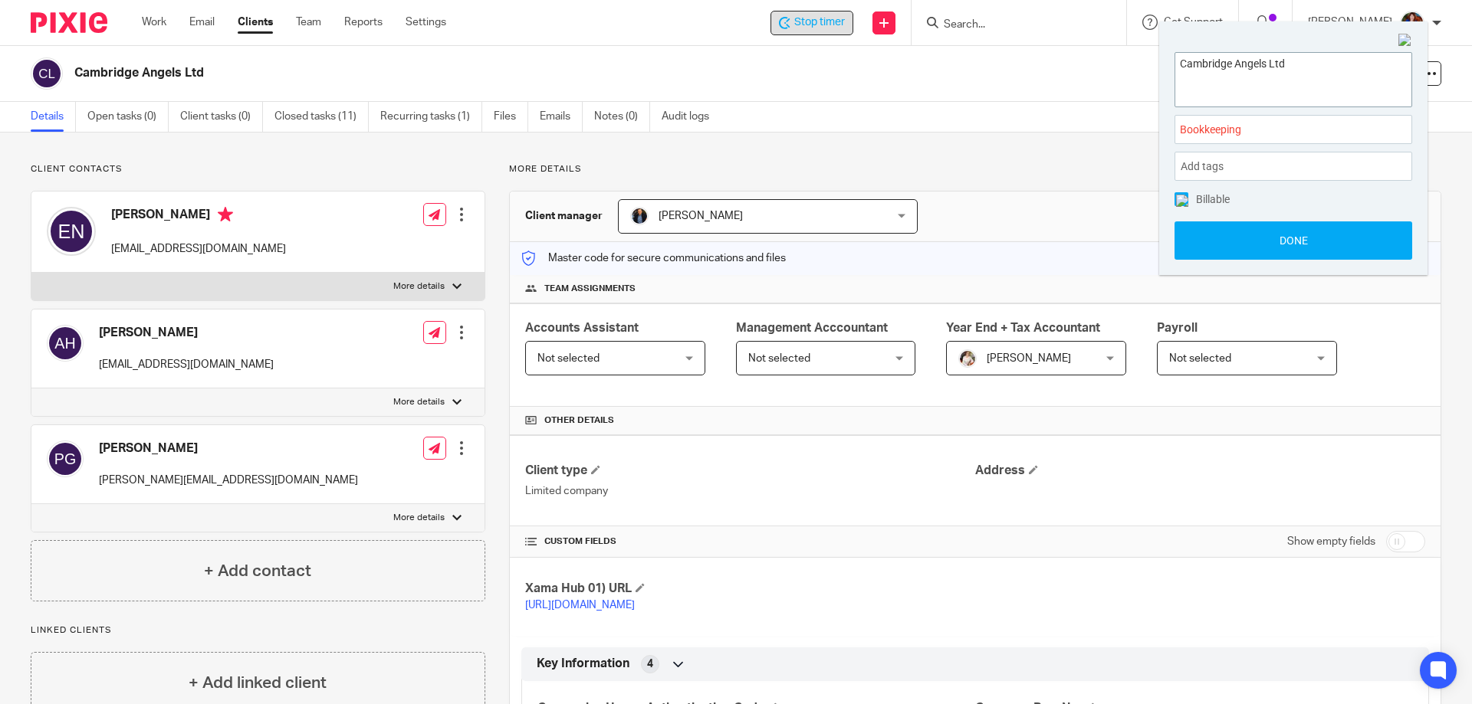
click at [1313, 91] on textarea "Cambridge Angels Ltd" at bounding box center [1293, 78] width 236 height 50
type textarea "Cambridge Angels Ltd - helping Lewis"
click at [1187, 201] on img at bounding box center [1182, 201] width 12 height 12
click at [1204, 238] on button "Done" at bounding box center [1293, 241] width 238 height 38
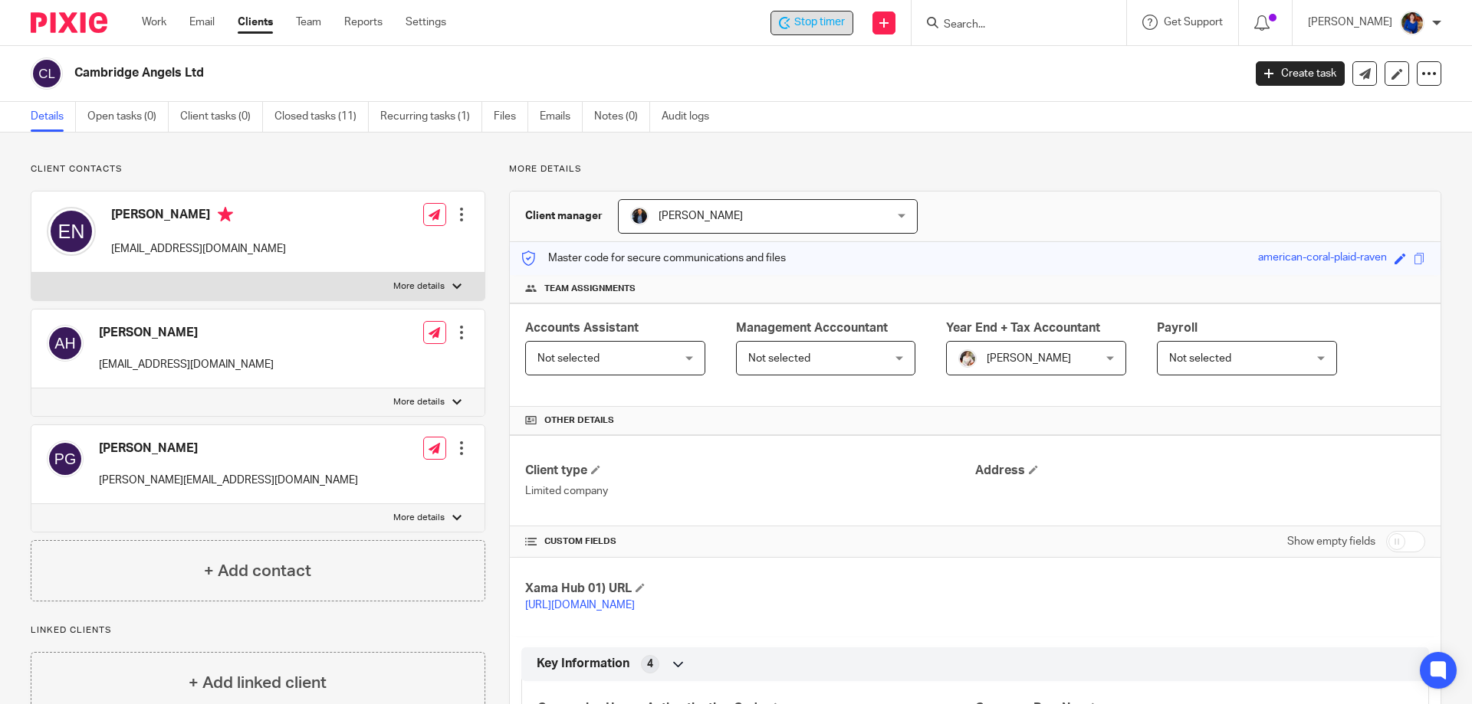
click at [797, 19] on span "Stop timer" at bounding box center [819, 23] width 51 height 16
click at [147, 21] on link "Work" at bounding box center [154, 22] width 25 height 15
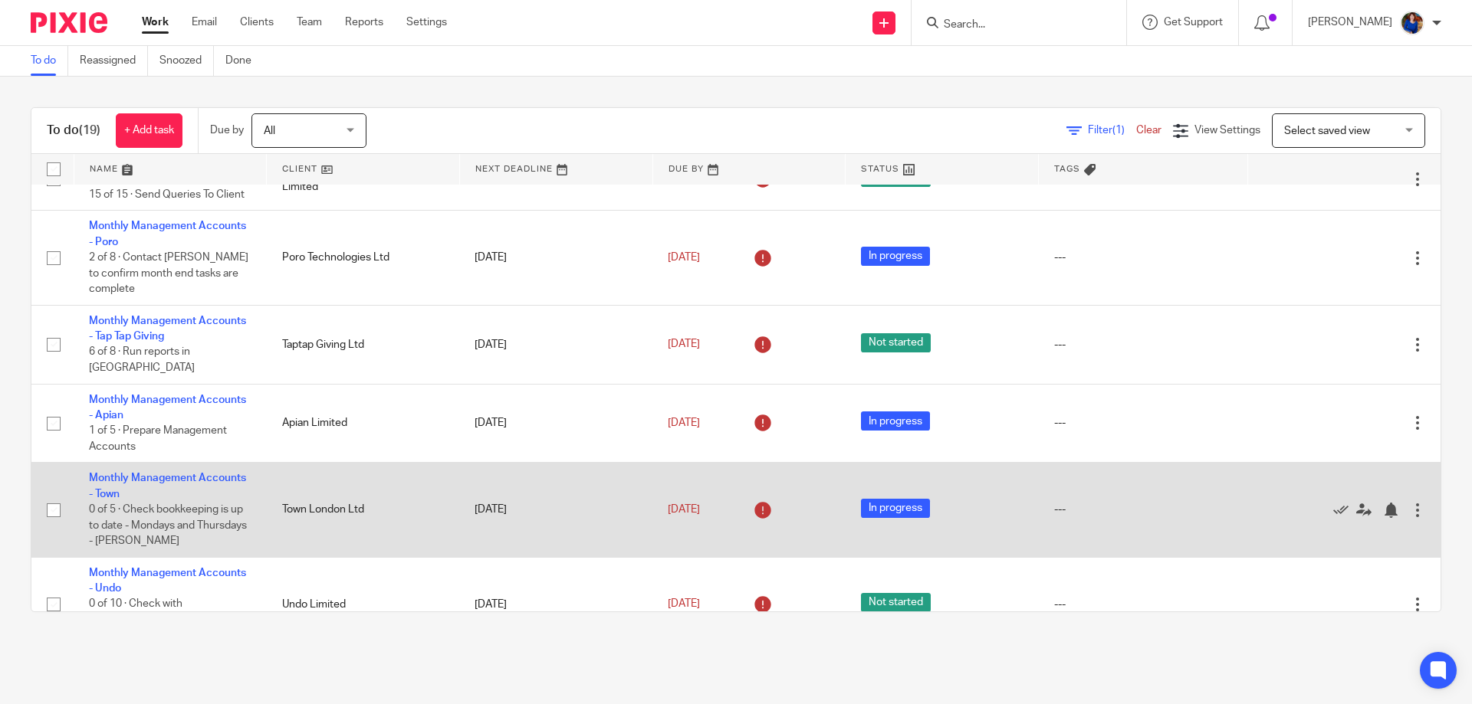
scroll to position [460, 0]
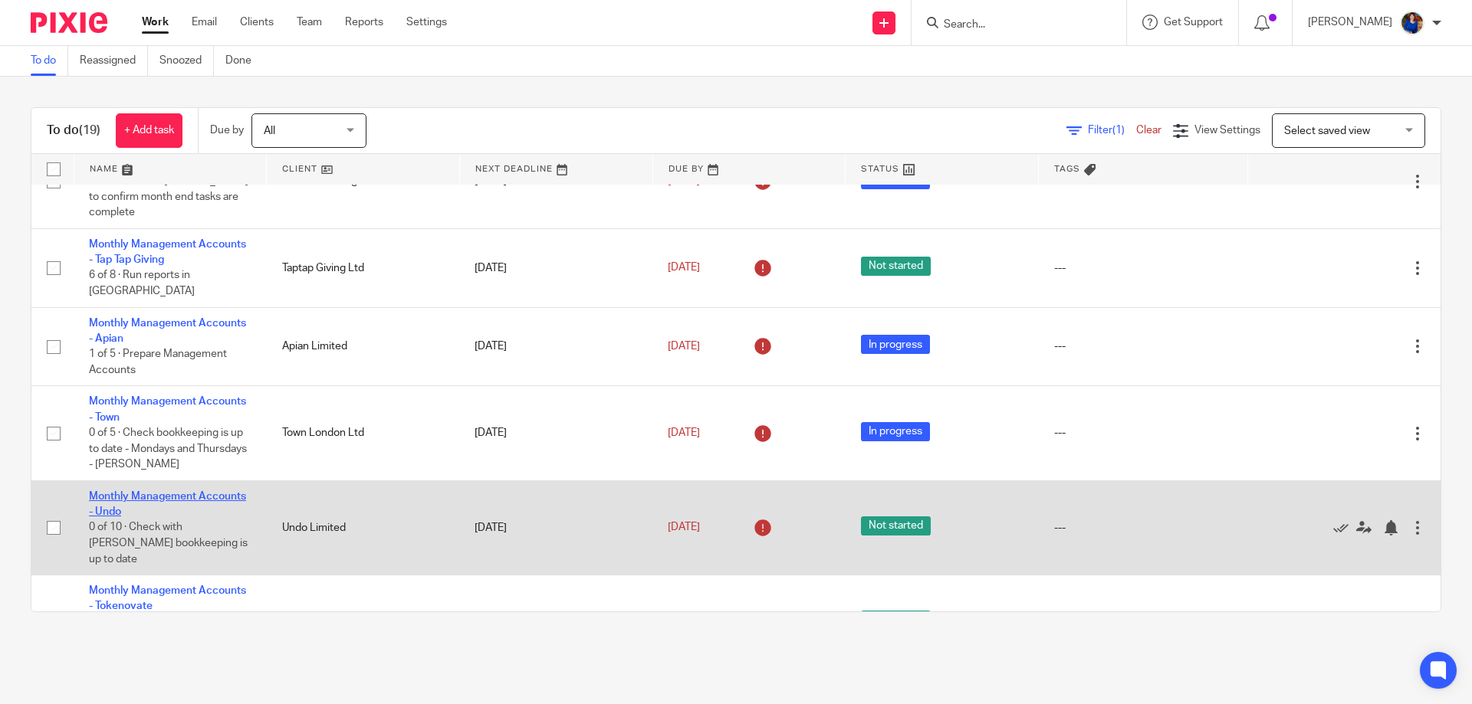
click at [213, 491] on link "Monthly Management Accounts - Undo" at bounding box center [167, 504] width 157 height 26
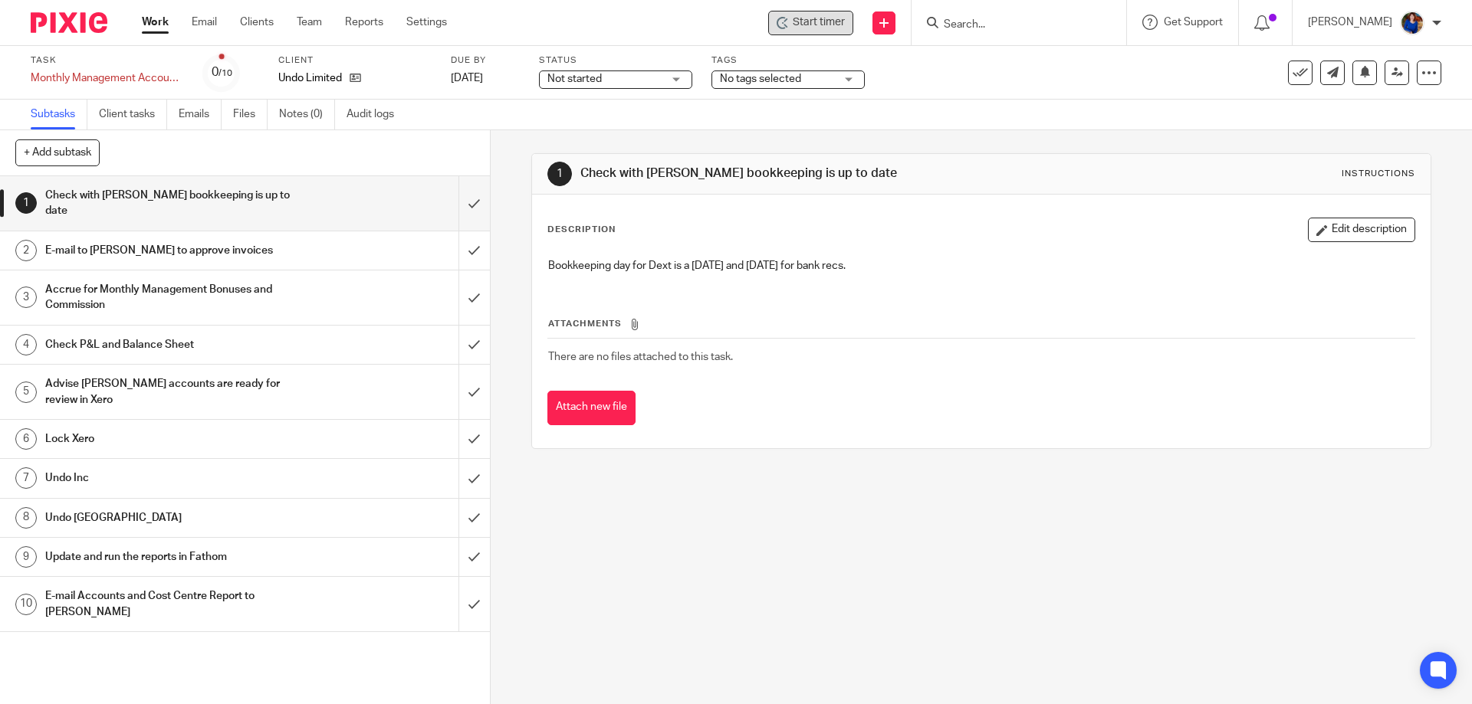
click at [803, 23] on span "Start timer" at bounding box center [819, 23] width 52 height 16
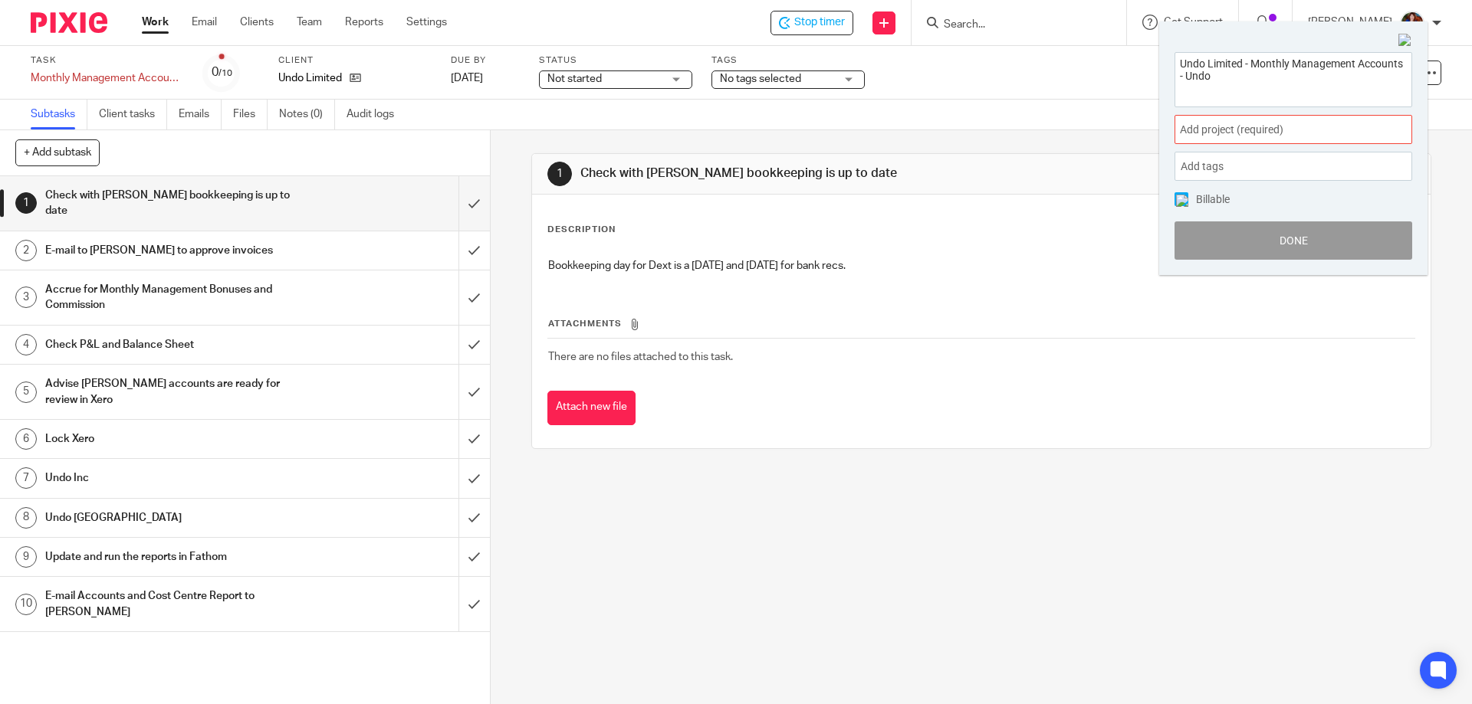
click at [1218, 126] on span "Add project (required) :" at bounding box center [1276, 130] width 193 height 16
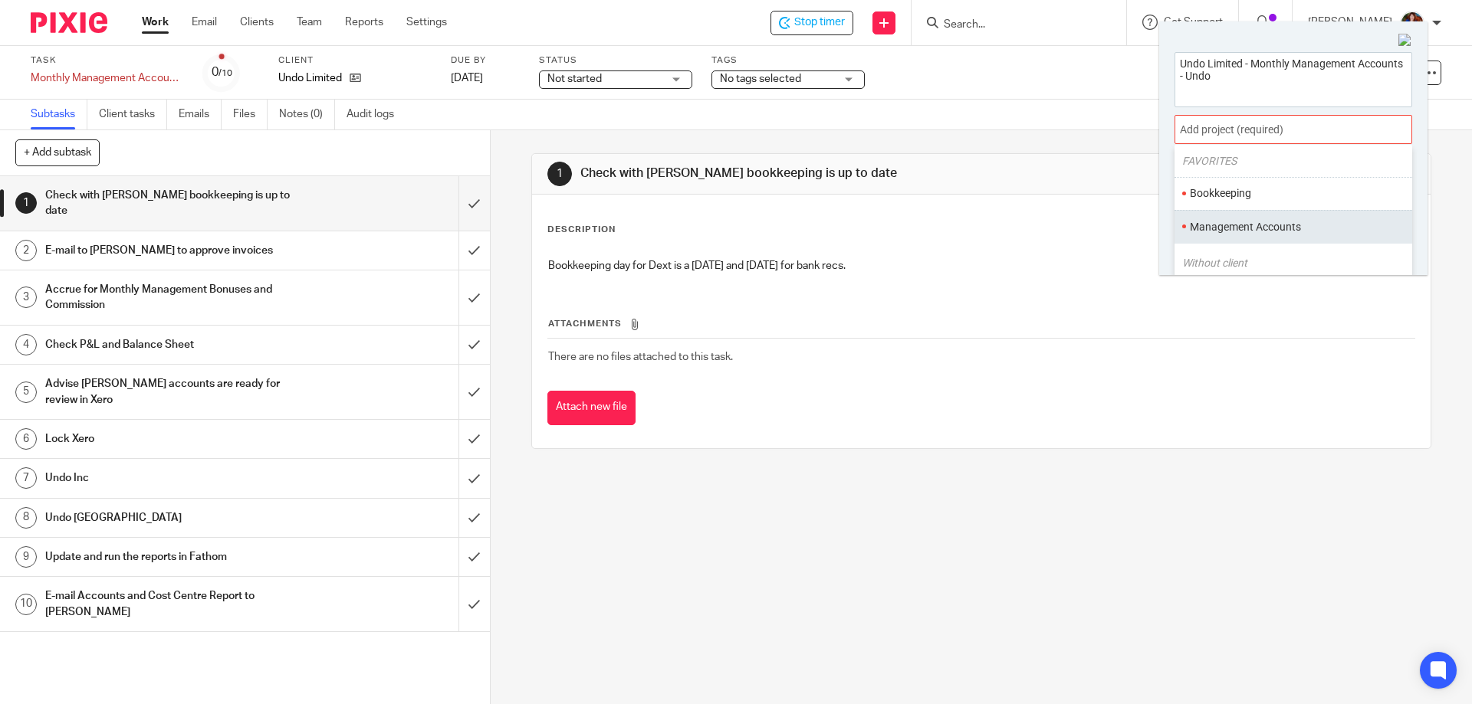
scroll to position [77, 0]
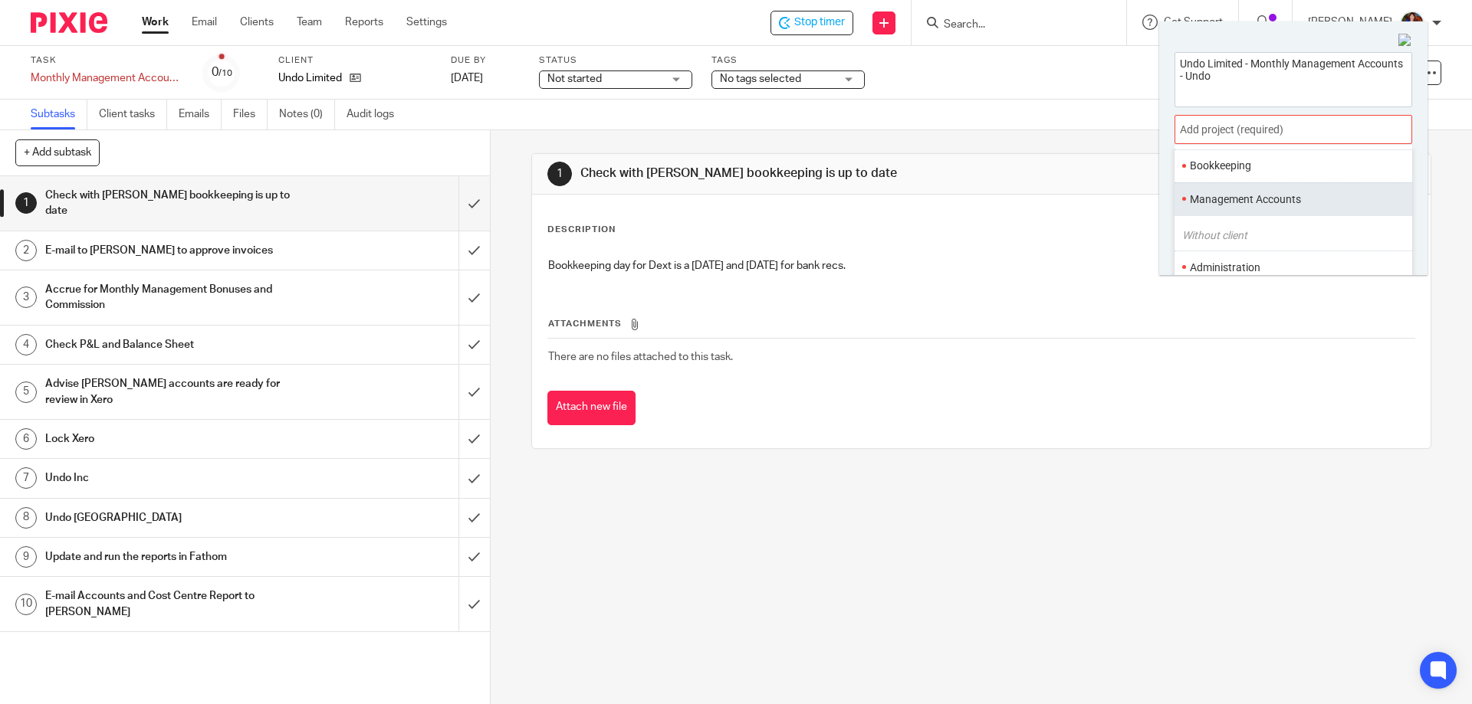
click at [1227, 205] on li "Management Accounts" at bounding box center [1290, 200] width 200 height 16
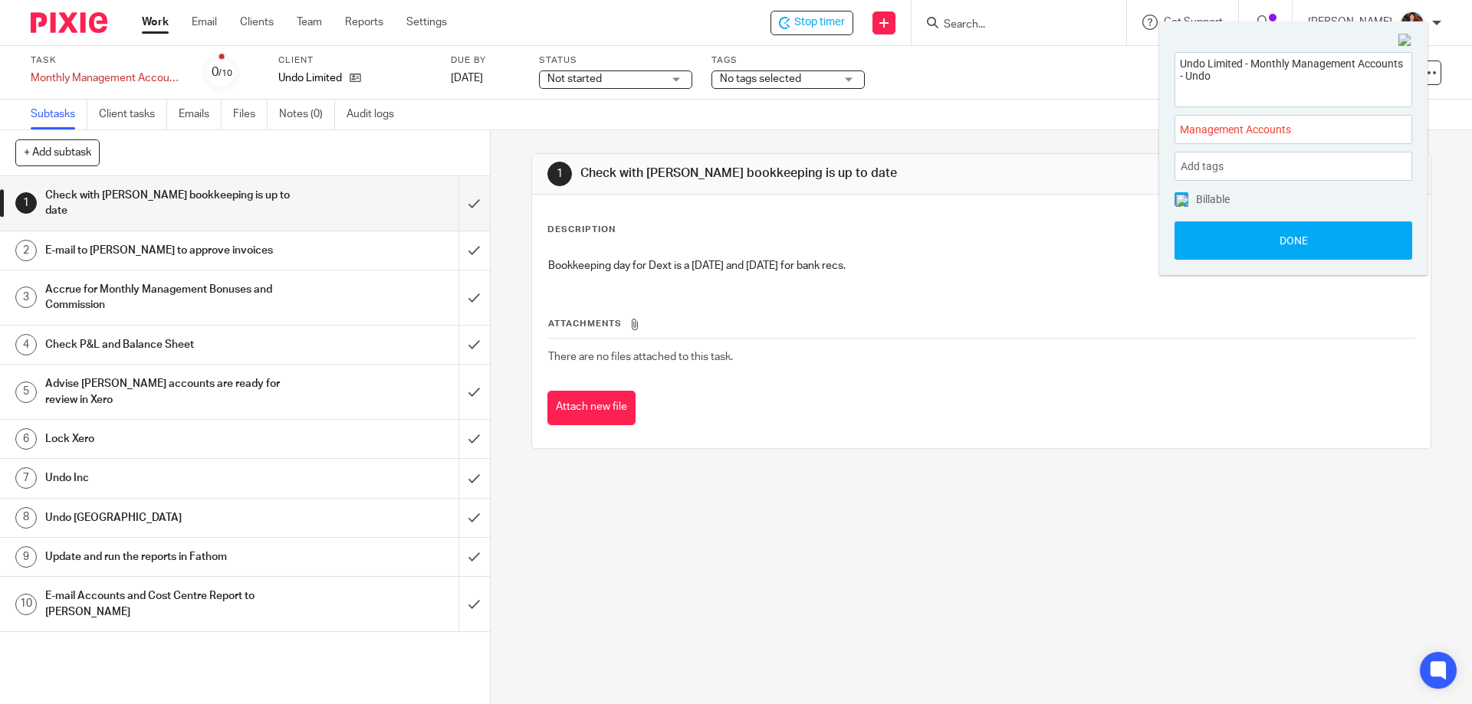
click at [1182, 193] on span at bounding box center [1181, 199] width 14 height 14
click at [1199, 243] on button "Done" at bounding box center [1293, 241] width 238 height 38
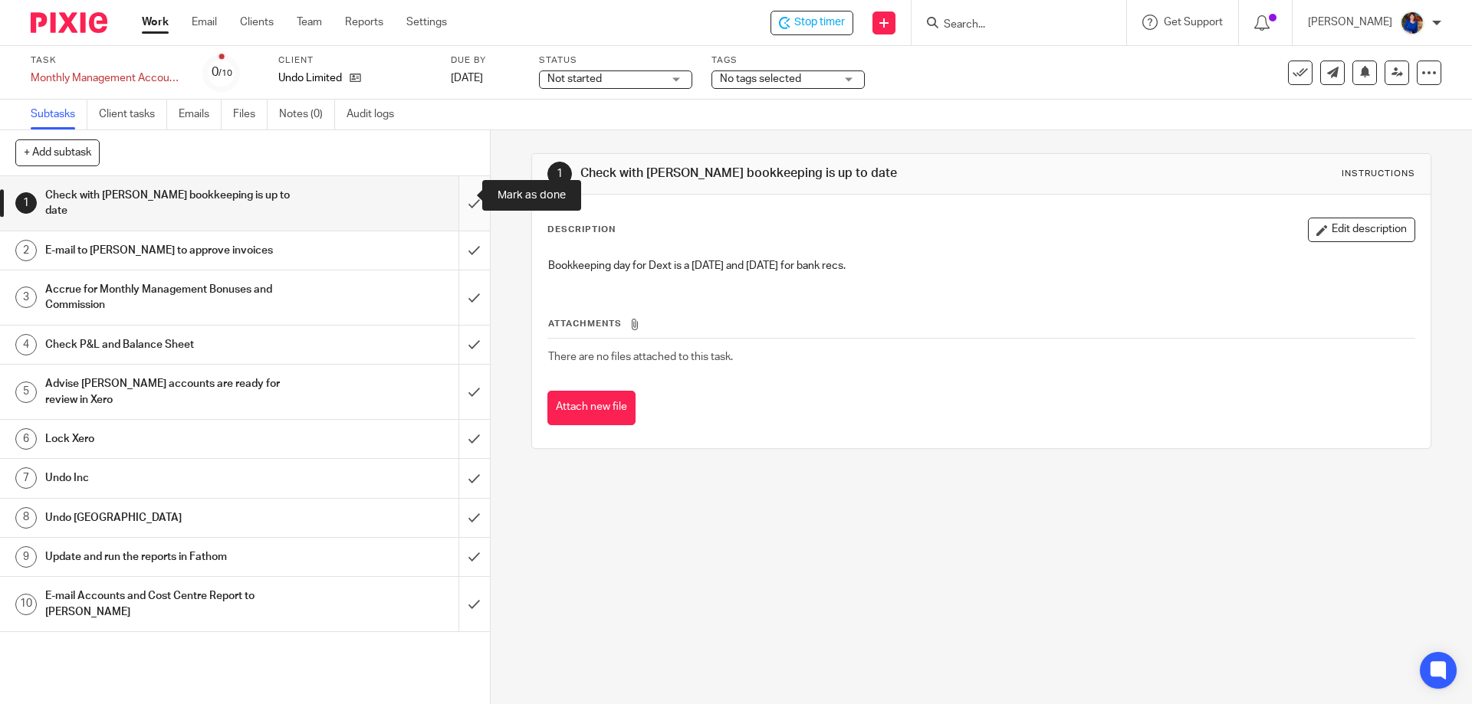
click at [458, 194] on input "submit" at bounding box center [245, 203] width 490 height 54
